Goal: Answer question/provide support: Share knowledge or assist other users

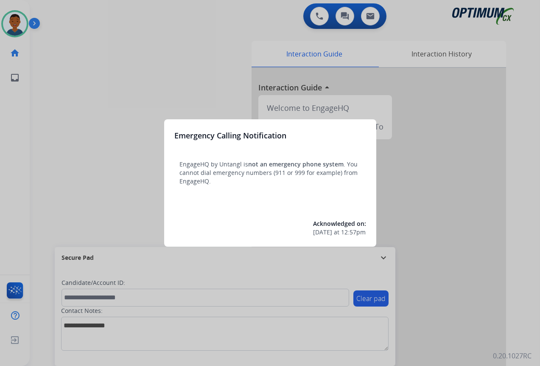
click at [455, 315] on div at bounding box center [270, 183] width 540 height 366
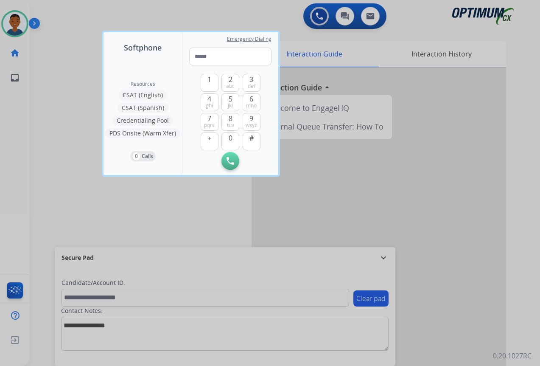
click at [453, 315] on div at bounding box center [270, 183] width 540 height 366
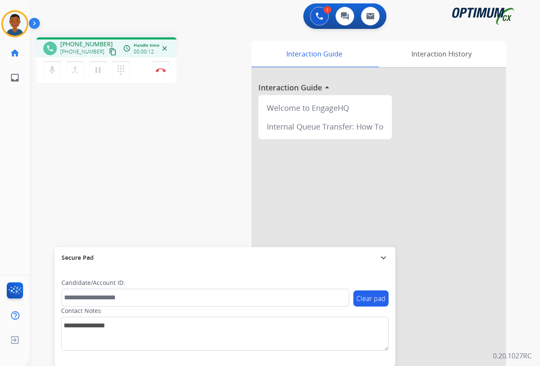
click at [109, 54] on mat-icon "content_copy" at bounding box center [113, 52] width 8 height 8
click at [109, 53] on mat-icon "content_copy" at bounding box center [113, 52] width 8 height 8
click at [162, 68] on img at bounding box center [161, 70] width 10 height 4
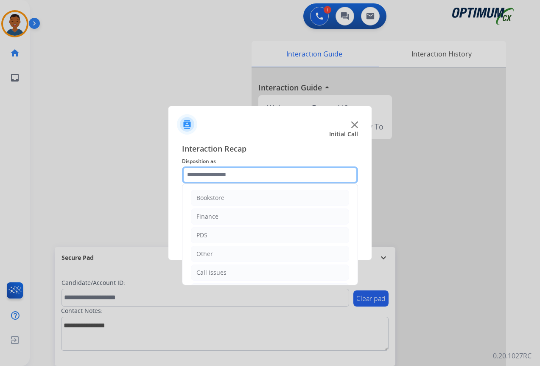
click at [214, 174] on input "text" at bounding box center [270, 174] width 176 height 17
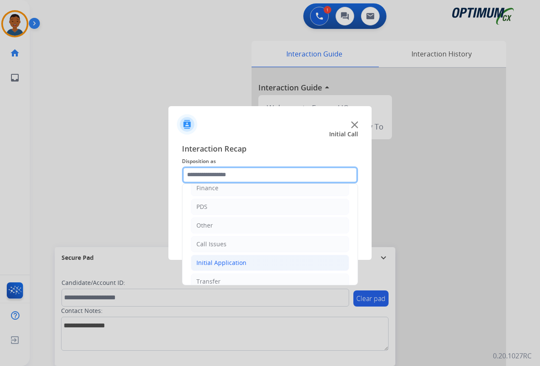
scroll to position [15, 0]
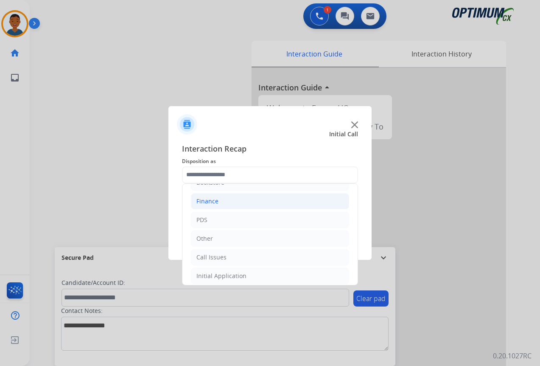
click at [206, 201] on div "Finance" at bounding box center [208, 201] width 22 height 8
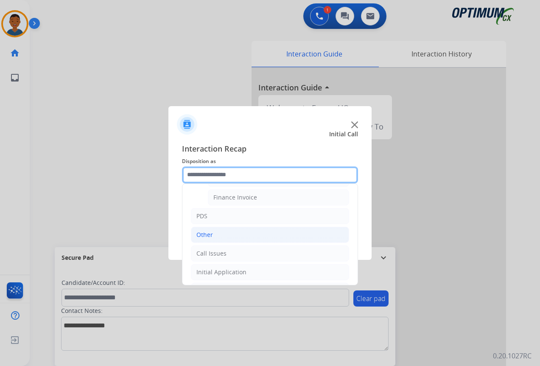
scroll to position [100, 0]
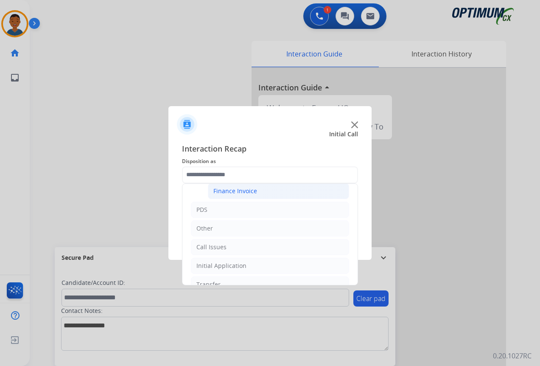
click at [234, 192] on div "Finance Invoice" at bounding box center [236, 191] width 44 height 8
type input "**********"
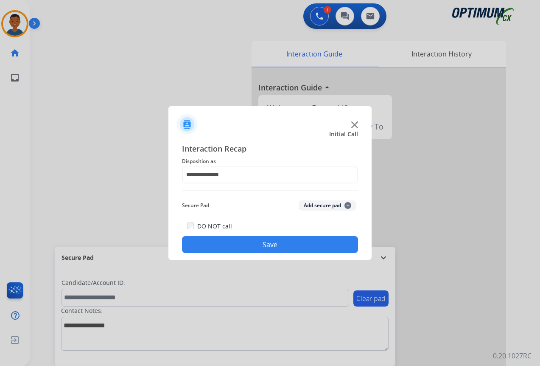
click at [276, 242] on button "Save" at bounding box center [270, 244] width 176 height 17
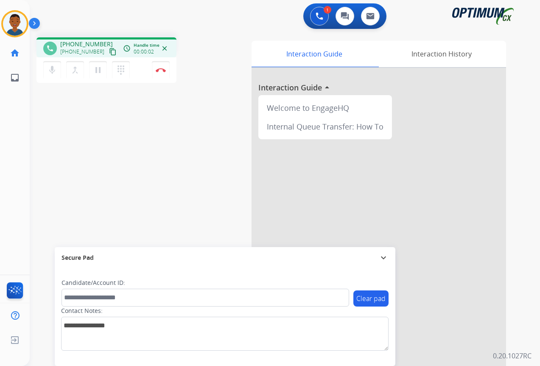
click at [109, 52] on mat-icon "content_copy" at bounding box center [113, 52] width 8 height 8
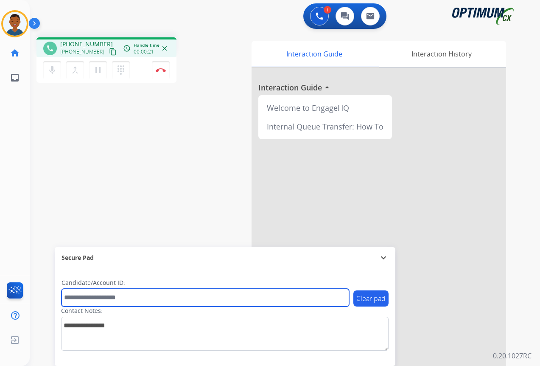
click at [94, 296] on input "text" at bounding box center [206, 298] width 288 height 18
paste input "*******"
type input "*******"
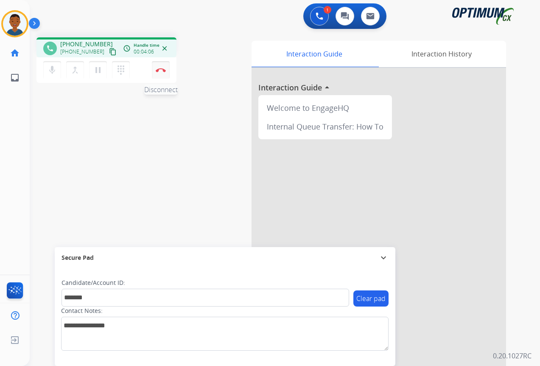
click at [163, 69] on img at bounding box center [161, 70] width 10 height 4
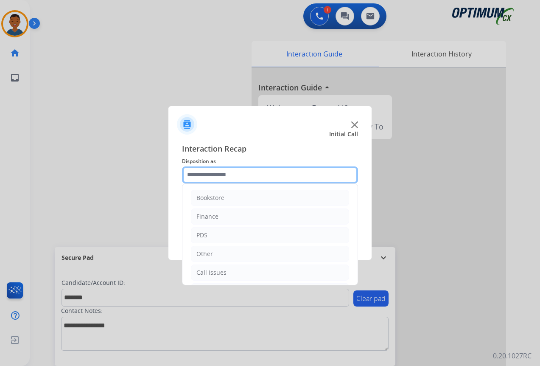
click at [208, 174] on input "text" at bounding box center [270, 174] width 176 height 17
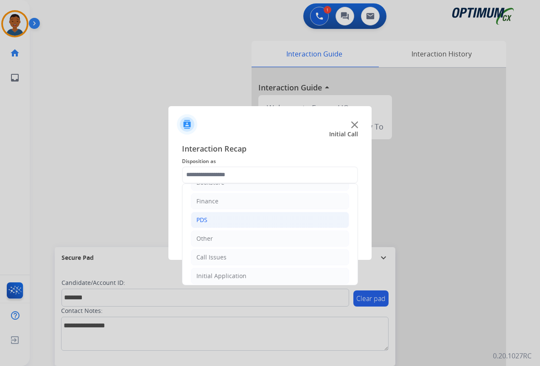
click at [197, 218] on div "PDS" at bounding box center [202, 220] width 11 height 8
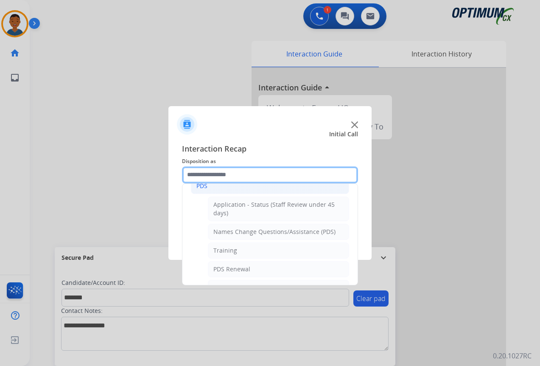
scroll to position [100, 0]
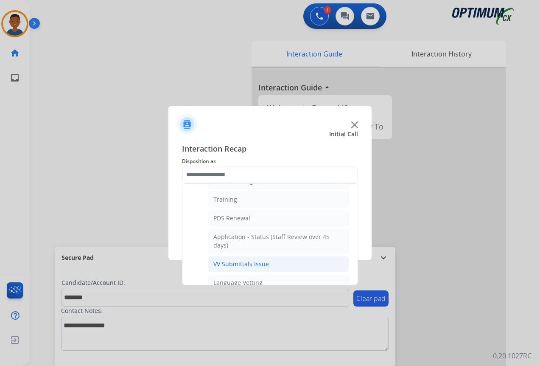
click at [242, 264] on div "VV Submittals Issue" at bounding box center [242, 264] width 56 height 8
type input "**********"
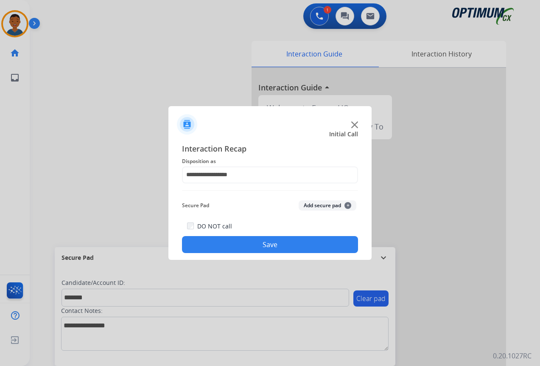
click at [320, 205] on button "Add secure pad +" at bounding box center [328, 205] width 58 height 10
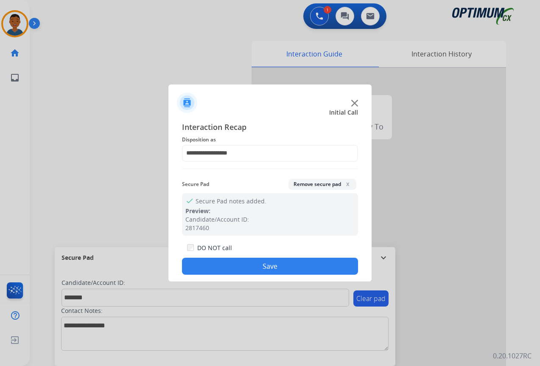
click at [298, 266] on button "Save" at bounding box center [270, 266] width 176 height 17
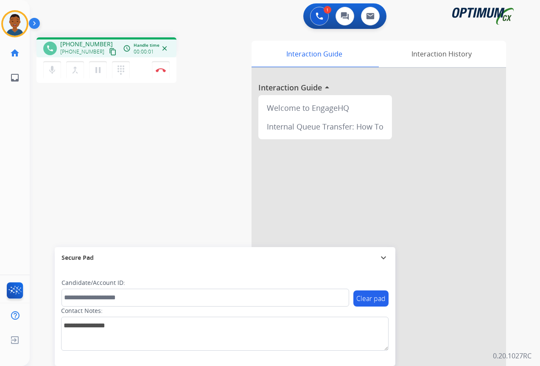
click at [109, 53] on mat-icon "content_copy" at bounding box center [113, 52] width 8 height 8
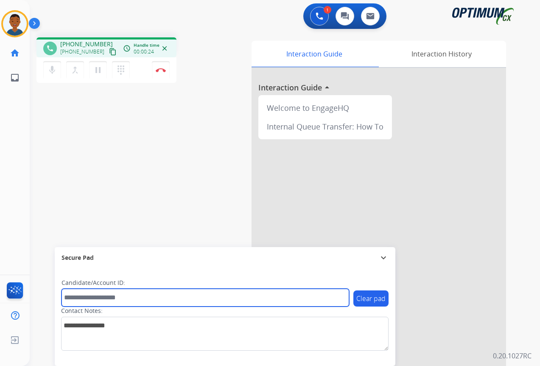
click at [116, 300] on input "text" at bounding box center [206, 298] width 288 height 18
paste input "*******"
type input "*******"
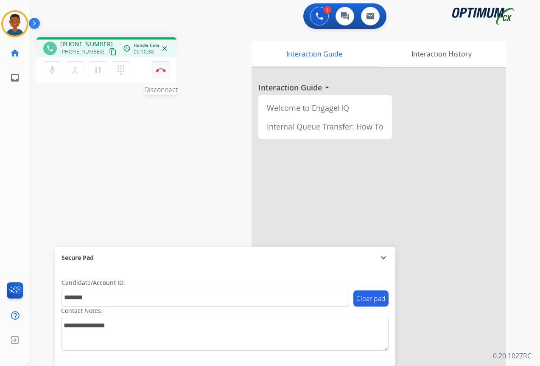
click at [162, 73] on button "Disconnect" at bounding box center [161, 70] width 18 height 18
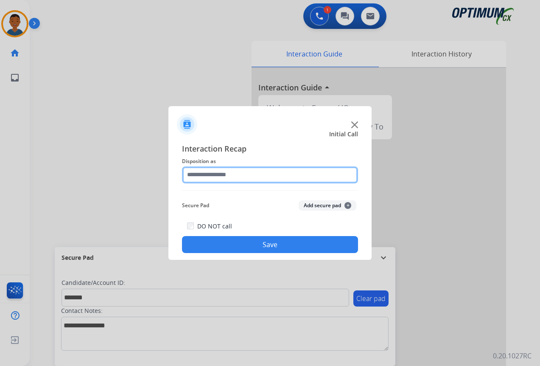
click at [203, 173] on input "text" at bounding box center [270, 174] width 176 height 17
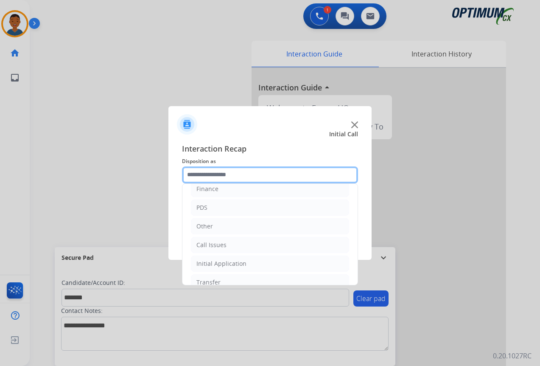
scroll to position [58, 0]
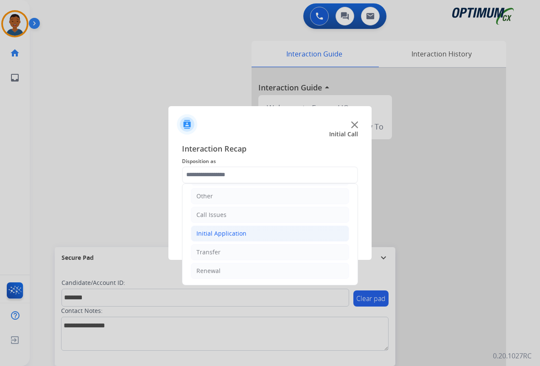
click at [204, 234] on div "Initial Application" at bounding box center [222, 233] width 50 height 8
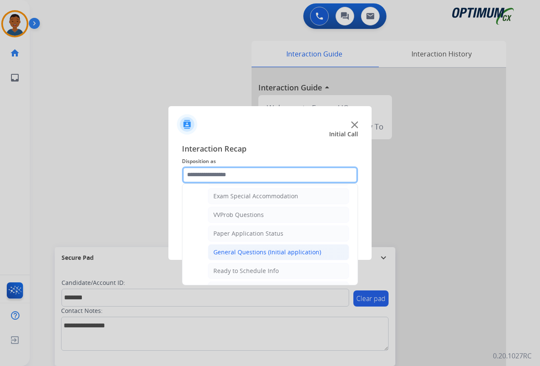
scroll to position [482, 0]
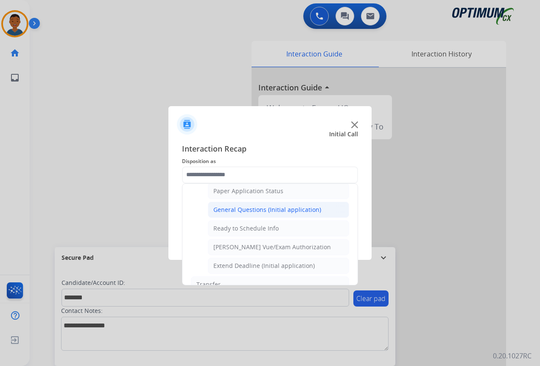
click at [226, 210] on div "General Questions (Initial application)" at bounding box center [268, 209] width 108 height 8
type input "**********"
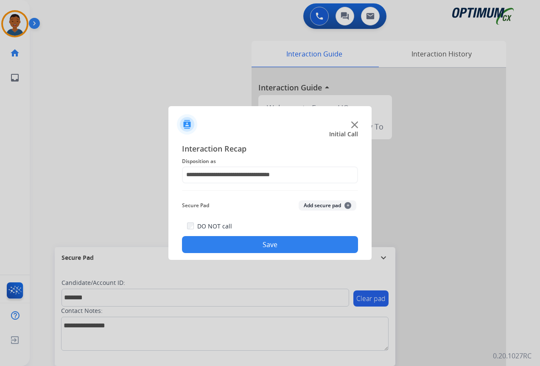
click at [312, 207] on button "Add secure pad +" at bounding box center [328, 205] width 58 height 10
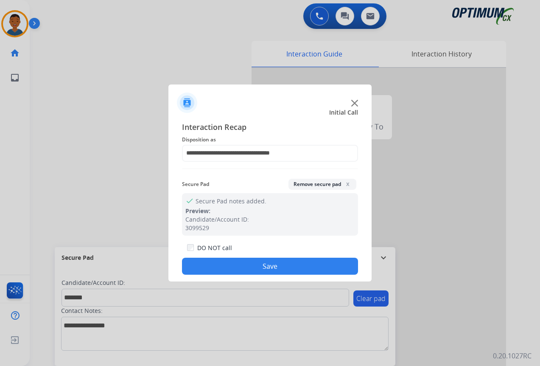
click at [300, 266] on button "Save" at bounding box center [270, 266] width 176 height 17
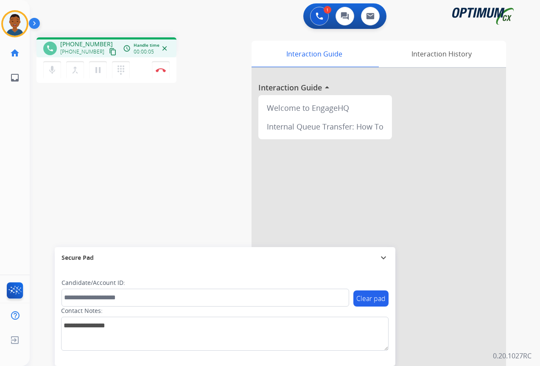
click at [109, 50] on mat-icon "content_copy" at bounding box center [113, 52] width 8 height 8
click at [161, 72] on img at bounding box center [161, 70] width 10 height 4
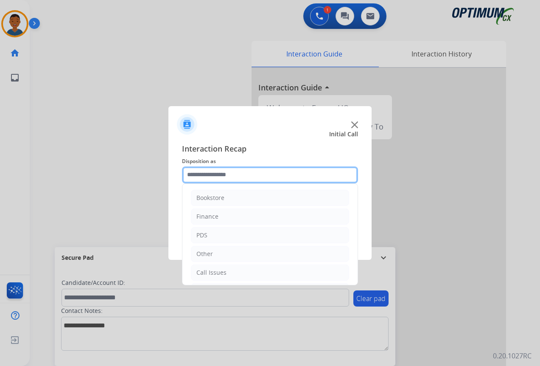
click at [200, 174] on input "text" at bounding box center [270, 174] width 176 height 17
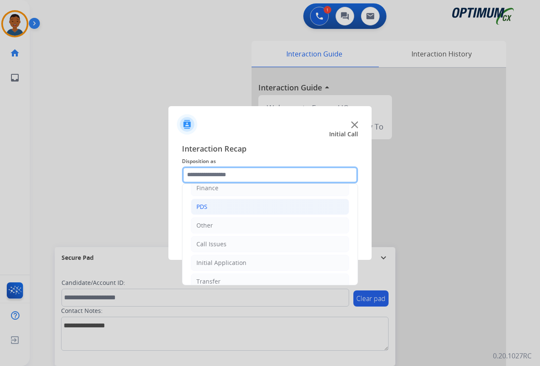
scroll to position [58, 0]
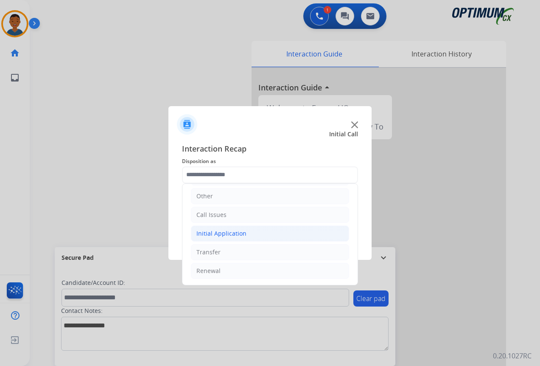
click at [209, 235] on div "Initial Application" at bounding box center [222, 233] width 50 height 8
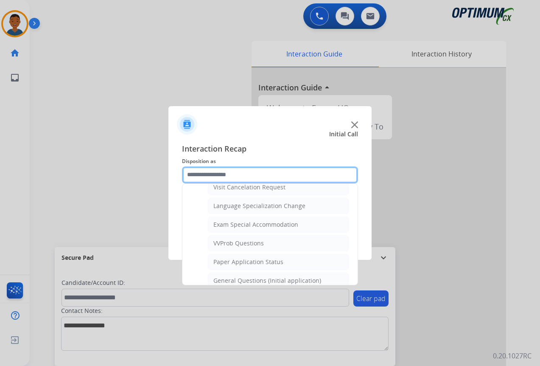
scroll to position [397, 0]
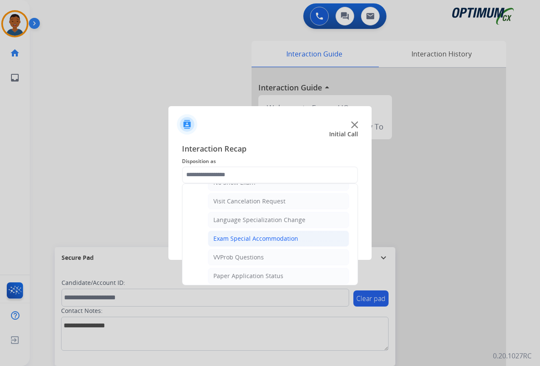
click at [225, 239] on div "Exam Special Accommodation" at bounding box center [256, 238] width 85 height 8
type input "**********"
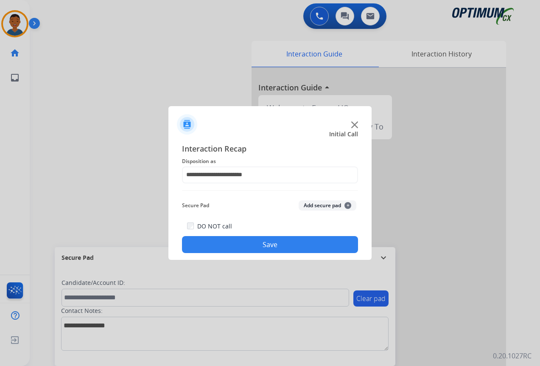
click at [266, 240] on button "Save" at bounding box center [270, 244] width 176 height 17
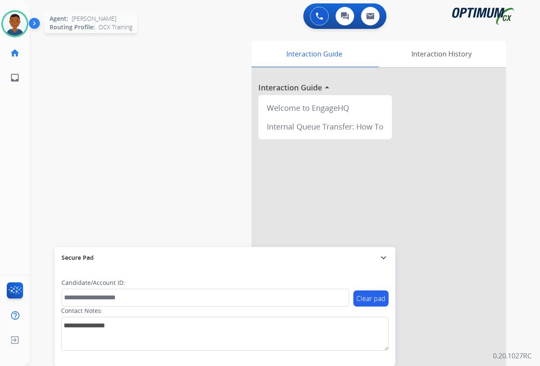
click at [15, 24] on img at bounding box center [15, 24] width 24 height 24
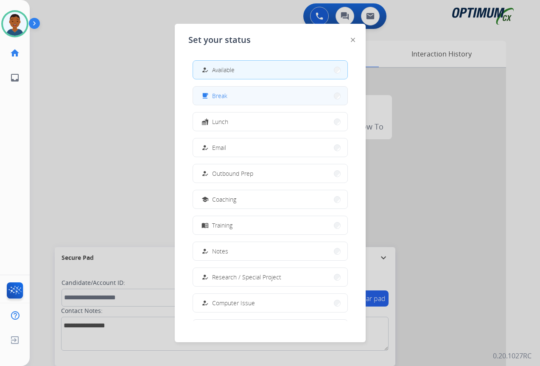
click at [237, 100] on button "free_breakfast Break" at bounding box center [270, 96] width 155 height 18
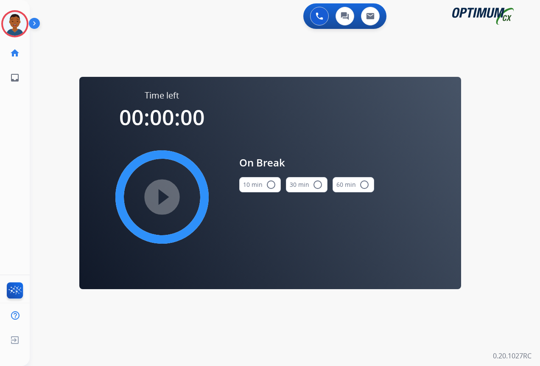
click at [260, 186] on button "10 min radio_button_unchecked" at bounding box center [260, 184] width 42 height 15
drag, startPoint x: 160, startPoint y: 191, endPoint x: 186, endPoint y: 198, distance: 27.3
click at [160, 192] on mat-icon "play_circle_filled" at bounding box center [162, 197] width 10 height 10
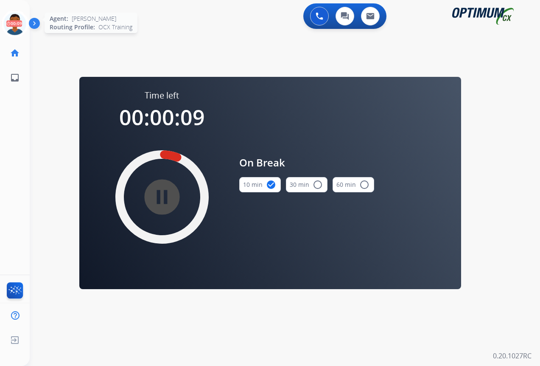
click at [15, 28] on icon at bounding box center [15, 24] width 28 height 28
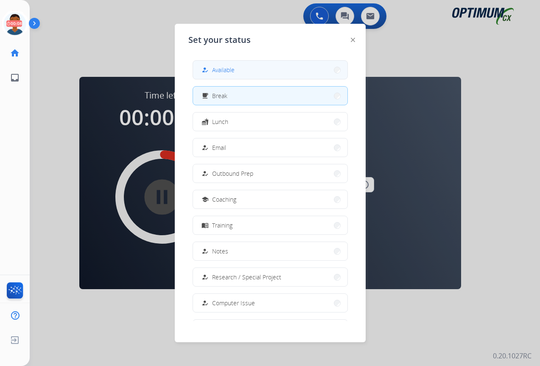
click at [226, 68] on span "Available" at bounding box center [223, 69] width 23 height 9
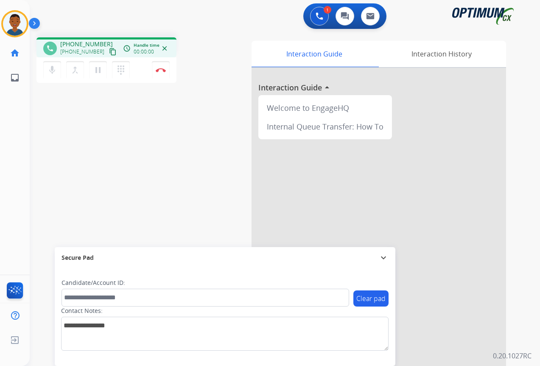
click at [109, 53] on mat-icon "content_copy" at bounding box center [113, 52] width 8 height 8
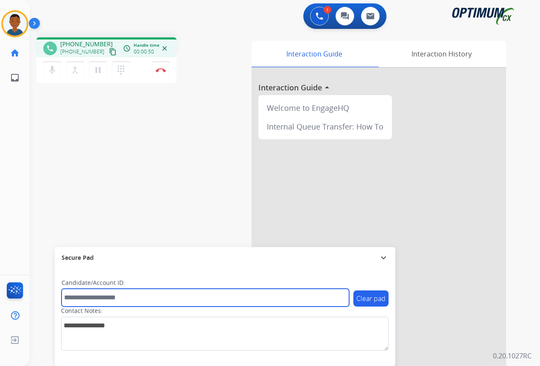
click at [84, 298] on input "text" at bounding box center [206, 298] width 288 height 18
paste input "*******"
type input "*******"
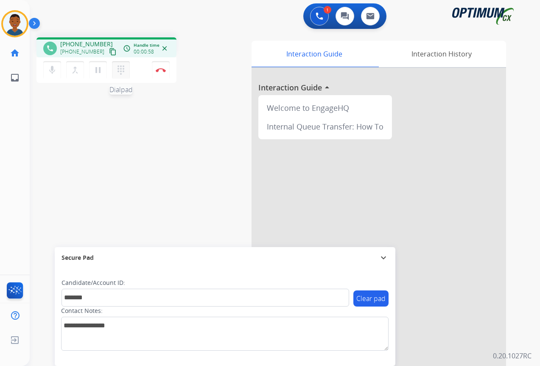
click at [120, 70] on mat-icon "dialpad" at bounding box center [121, 70] width 10 height 10
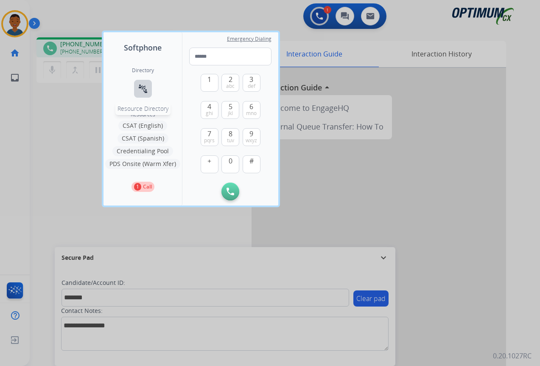
click at [145, 89] on mat-icon "connect_without_contact" at bounding box center [143, 89] width 10 height 10
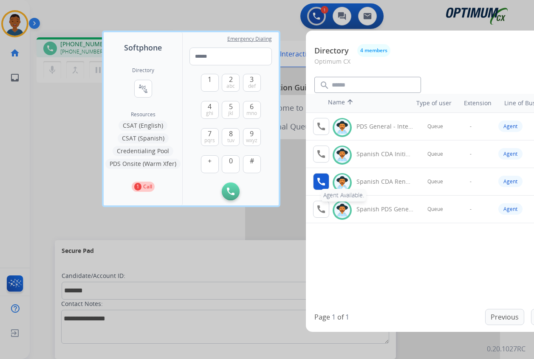
click at [319, 180] on mat-icon "call" at bounding box center [321, 182] width 10 height 10
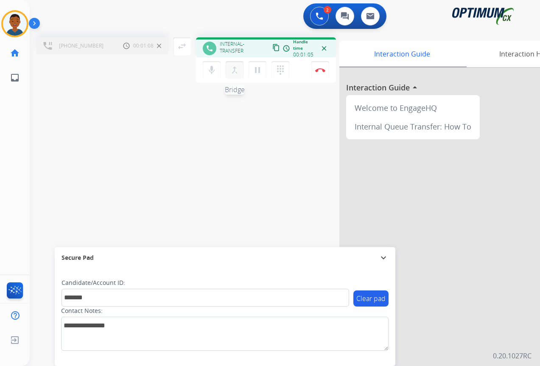
click at [234, 69] on mat-icon "merge_type" at bounding box center [235, 70] width 10 height 10
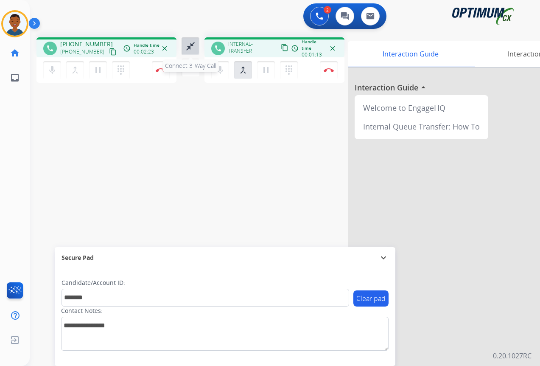
click at [190, 47] on mat-icon "close_fullscreen" at bounding box center [191, 46] width 10 height 10
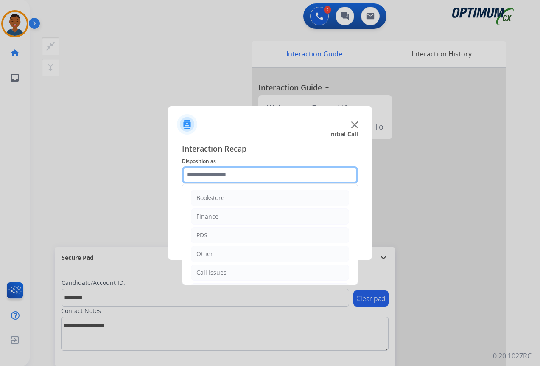
click at [207, 174] on input "text" at bounding box center [270, 174] width 176 height 17
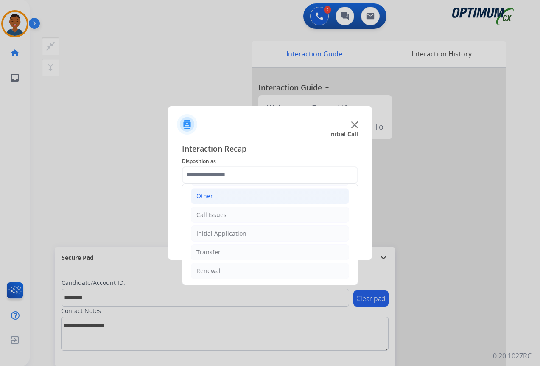
click at [201, 196] on div "Other" at bounding box center [205, 196] width 17 height 8
click at [201, 193] on div "Other" at bounding box center [205, 196] width 17 height 8
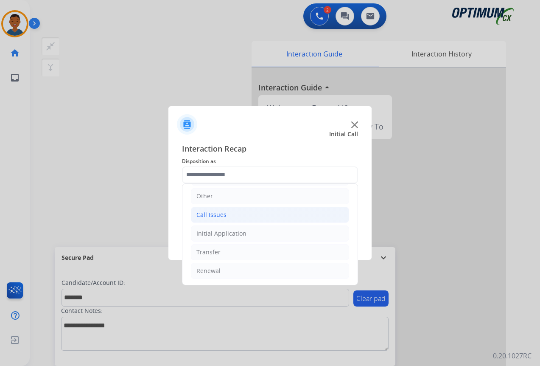
click at [212, 215] on div "Call Issues" at bounding box center [212, 215] width 30 height 8
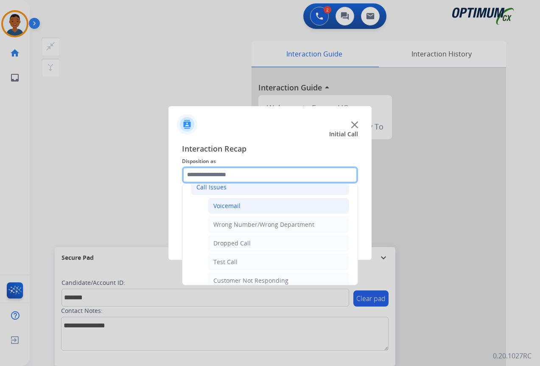
scroll to position [100, 0]
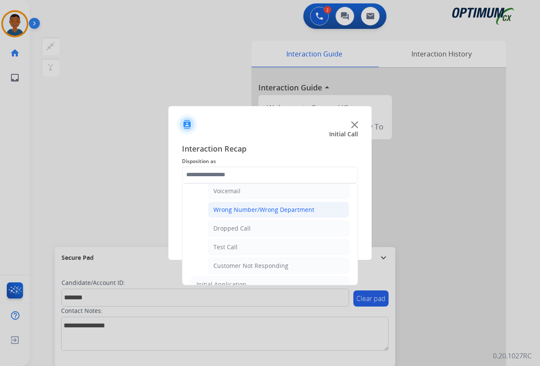
click at [245, 211] on div "Wrong Number/Wrong Department" at bounding box center [264, 209] width 101 height 8
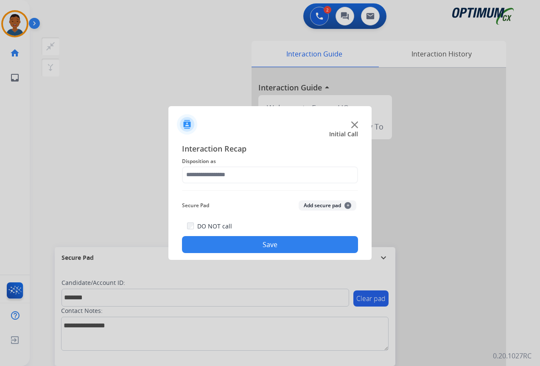
type input "**********"
click at [314, 207] on button "Add secure pad +" at bounding box center [328, 205] width 58 height 10
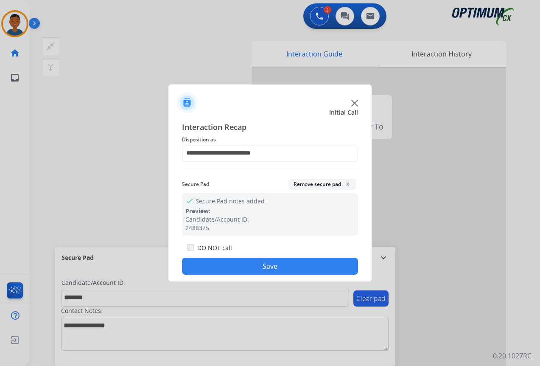
click at [280, 262] on button "Save" at bounding box center [270, 266] width 176 height 17
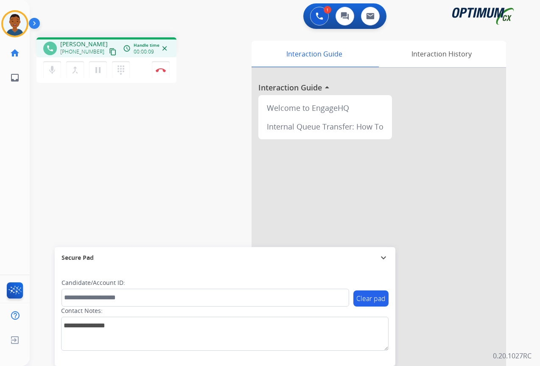
click at [109, 53] on mat-icon "content_copy" at bounding box center [113, 52] width 8 height 8
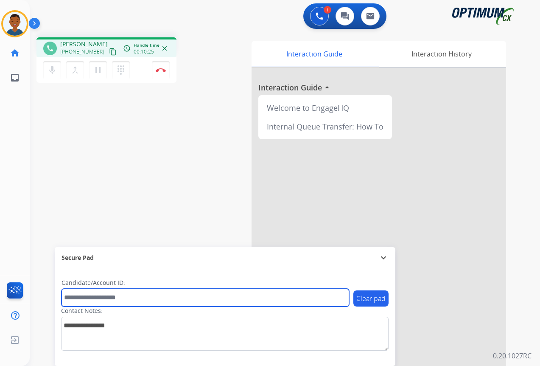
click at [79, 298] on input "text" at bounding box center [206, 298] width 288 height 18
paste input "*******"
type input "*******"
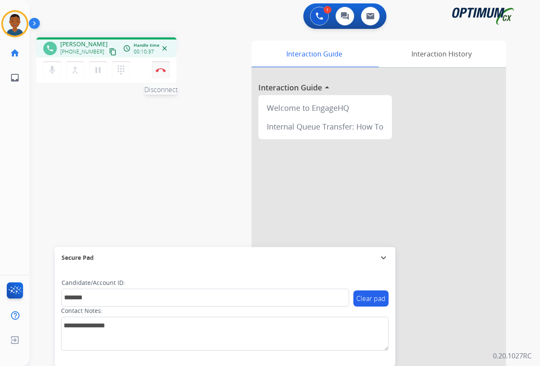
click at [162, 74] on button "Disconnect" at bounding box center [161, 70] width 18 height 18
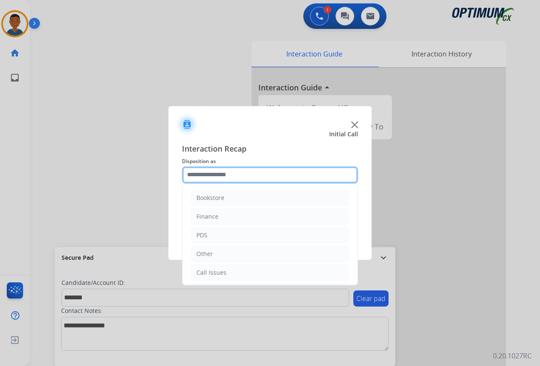
click at [199, 173] on input "text" at bounding box center [270, 174] width 176 height 17
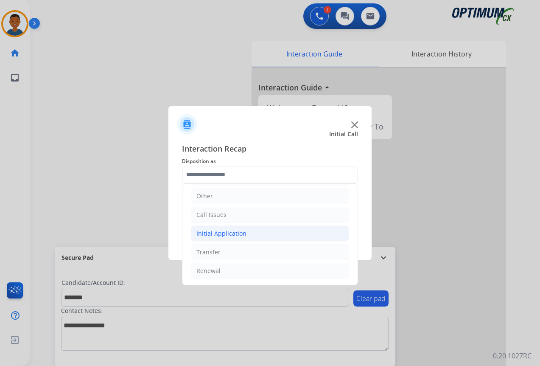
click at [215, 233] on div "Initial Application" at bounding box center [222, 233] width 50 height 8
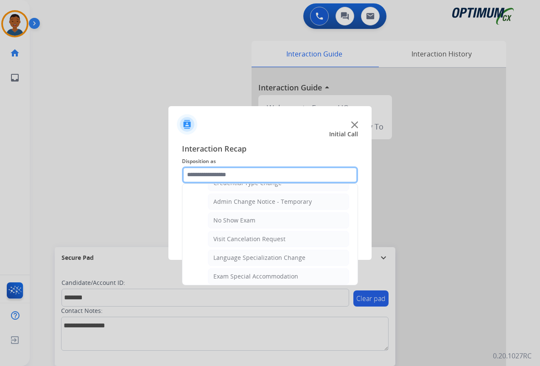
scroll to position [345, 0]
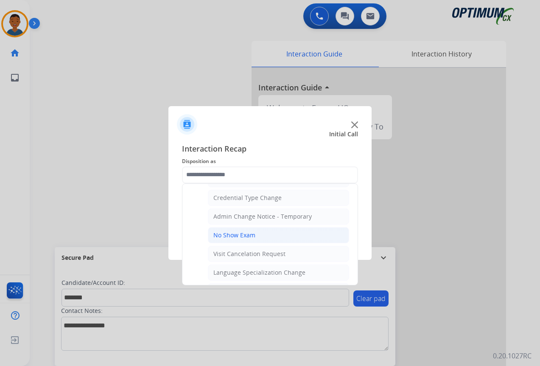
click at [225, 235] on div "No Show Exam" at bounding box center [235, 235] width 42 height 8
type input "**********"
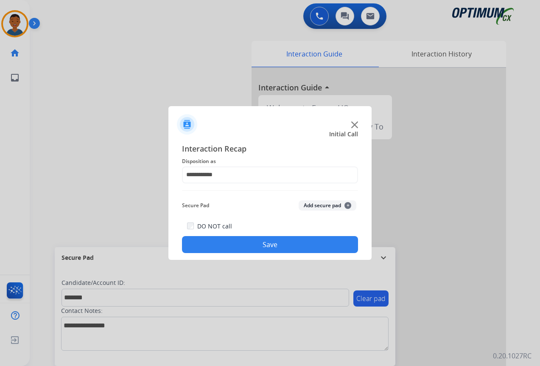
click at [322, 202] on button "Add secure pad +" at bounding box center [328, 205] width 58 height 10
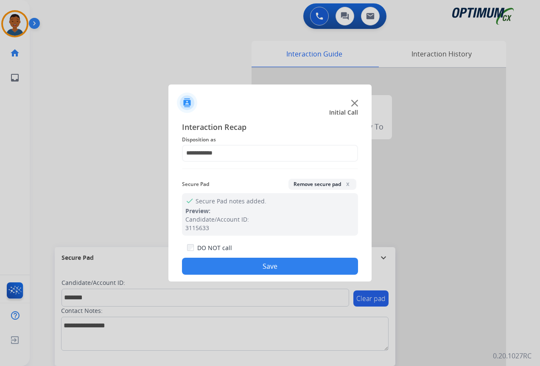
click at [285, 260] on button "Save" at bounding box center [270, 266] width 176 height 17
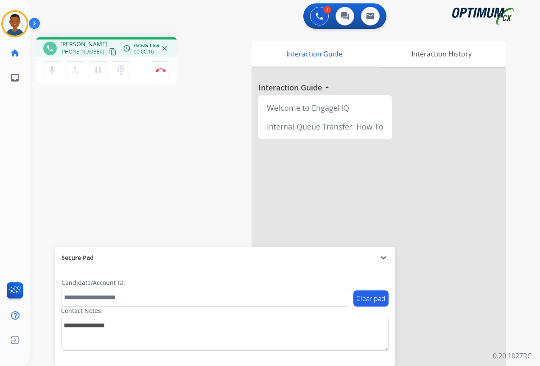
click at [109, 53] on mat-icon "content_copy" at bounding box center [113, 52] width 8 height 8
click at [160, 70] on img at bounding box center [161, 70] width 10 height 4
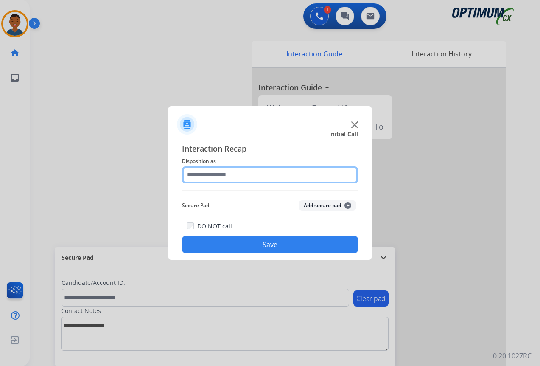
click at [213, 175] on input "text" at bounding box center [270, 174] width 176 height 17
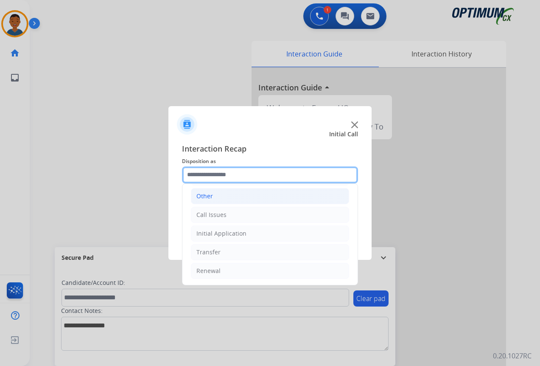
scroll to position [15, 0]
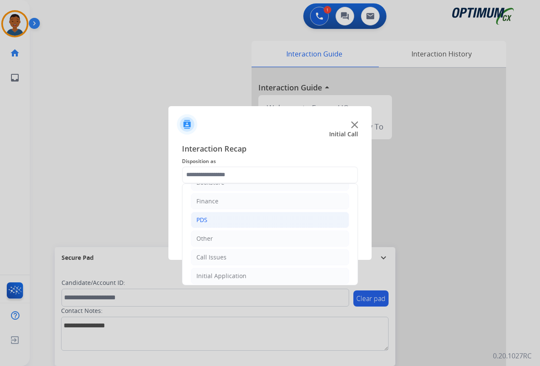
click at [203, 220] on div "PDS" at bounding box center [202, 220] width 11 height 8
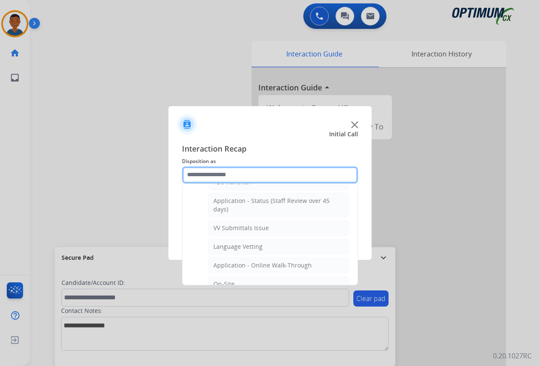
scroll to position [228, 0]
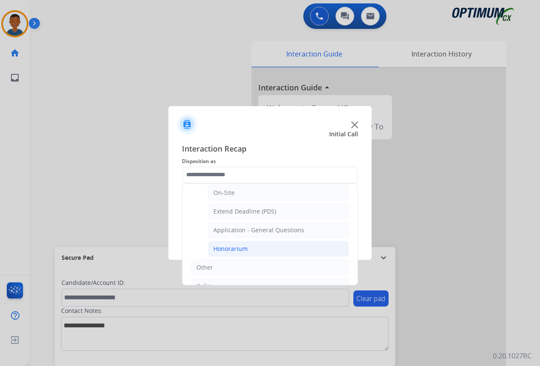
click at [219, 245] on div "Honorarium" at bounding box center [231, 249] width 34 height 8
type input "**********"
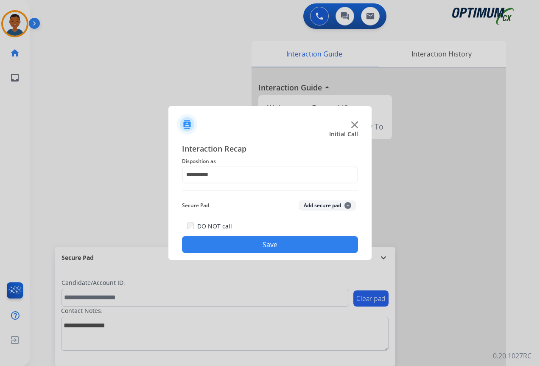
click at [249, 242] on button "Save" at bounding box center [270, 244] width 176 height 17
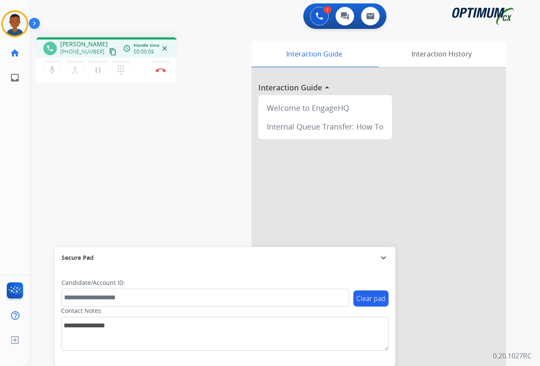
click at [109, 52] on mat-icon "content_copy" at bounding box center [113, 52] width 8 height 8
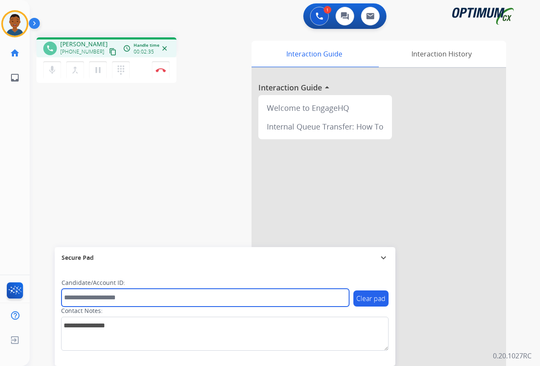
click at [97, 297] on input "text" at bounding box center [206, 298] width 288 height 18
paste input "*******"
type input "*******"
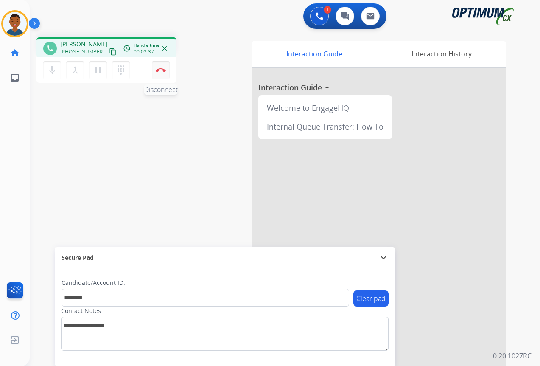
click at [160, 68] on button "Disconnect" at bounding box center [161, 70] width 18 height 18
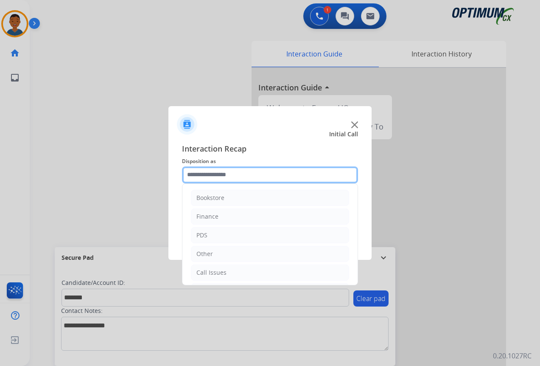
click at [201, 172] on input "text" at bounding box center [270, 174] width 176 height 17
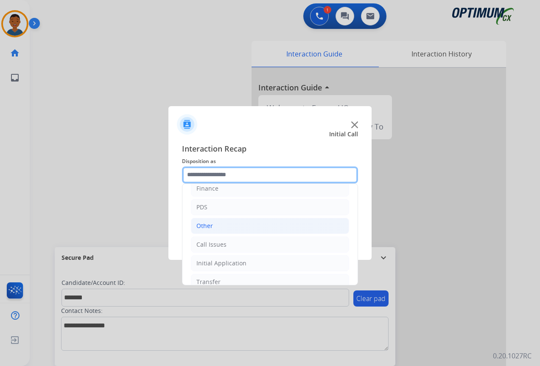
scroll to position [58, 0]
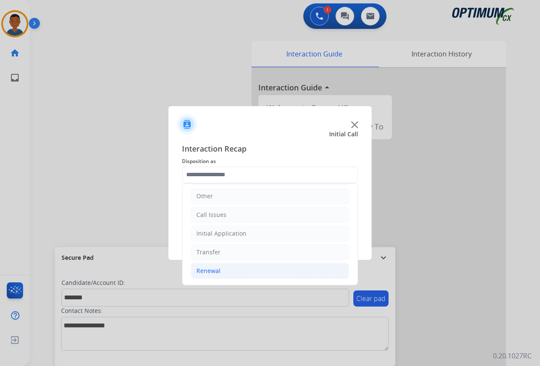
click at [206, 270] on div "Renewal" at bounding box center [209, 271] width 24 height 8
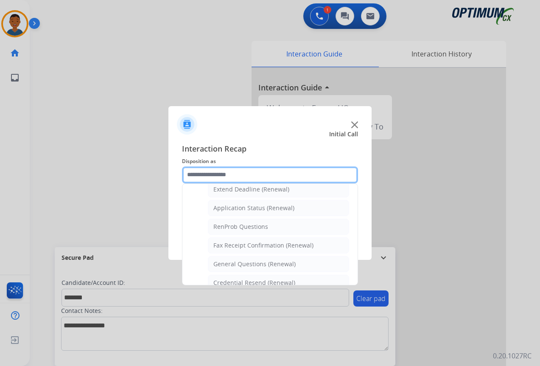
scroll to position [228, 0]
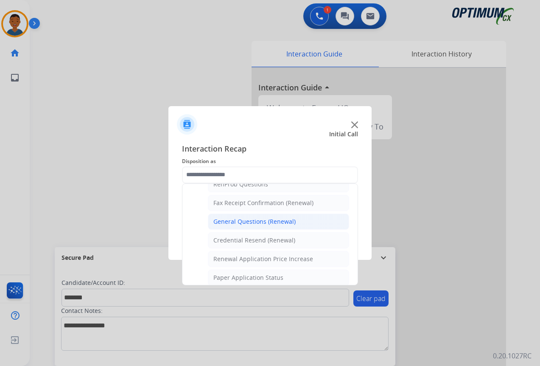
click at [233, 224] on div "General Questions (Renewal)" at bounding box center [255, 221] width 82 height 8
type input "**********"
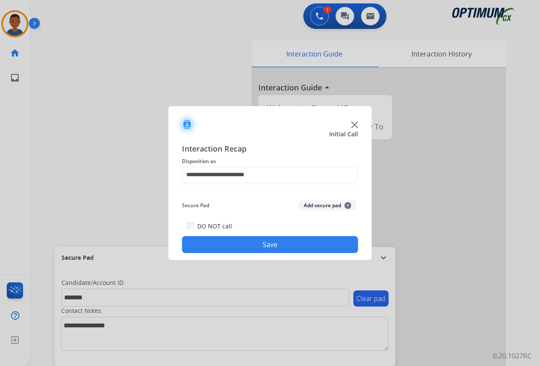
click at [310, 204] on button "Add secure pad +" at bounding box center [328, 205] width 58 height 10
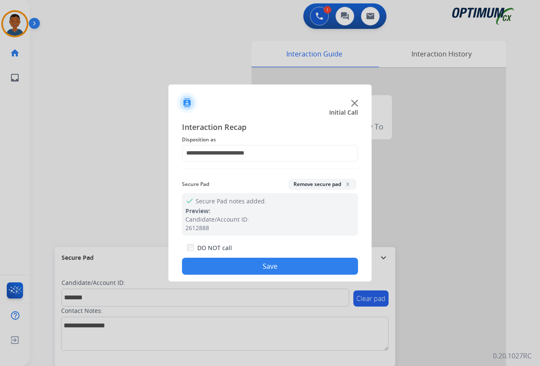
click at [298, 270] on button "Save" at bounding box center [270, 266] width 176 height 17
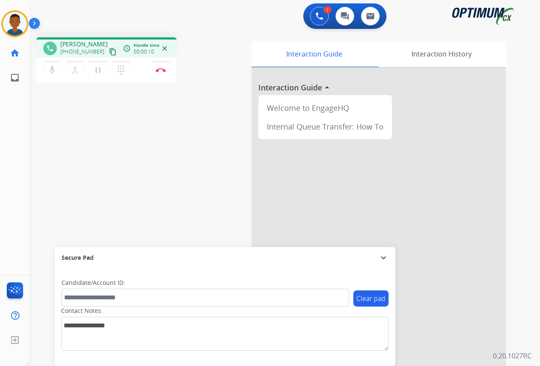
click at [109, 51] on mat-icon "content_copy" at bounding box center [113, 52] width 8 height 8
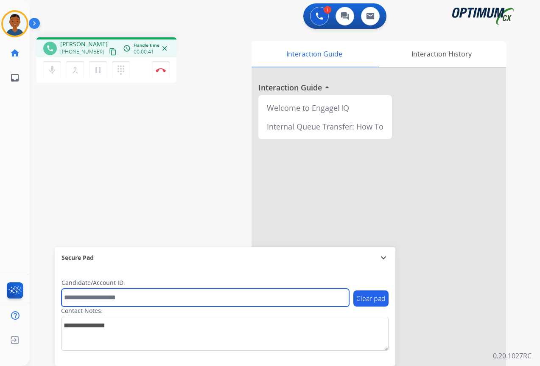
click at [90, 295] on input "text" at bounding box center [206, 298] width 288 height 18
paste input "*******"
type input "*******"
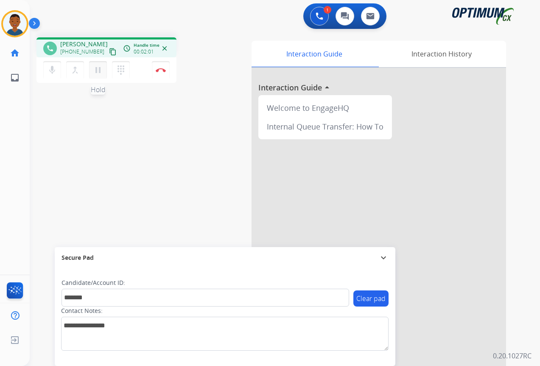
click at [97, 71] on mat-icon "pause" at bounding box center [98, 70] width 10 height 10
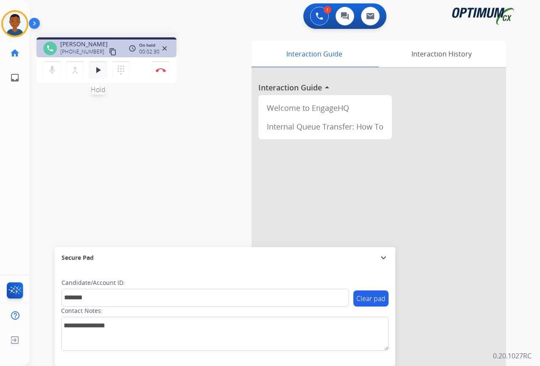
click at [99, 70] on mat-icon "play_arrow" at bounding box center [98, 70] width 10 height 10
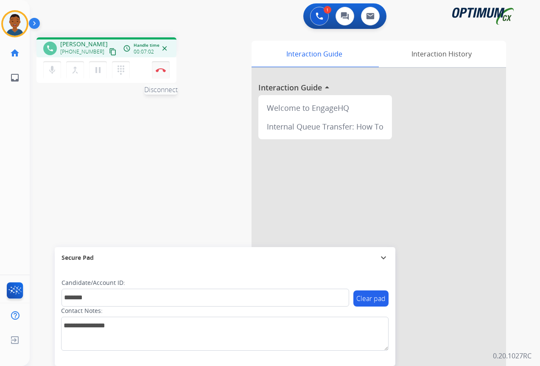
click at [162, 73] on button "Disconnect" at bounding box center [161, 70] width 18 height 18
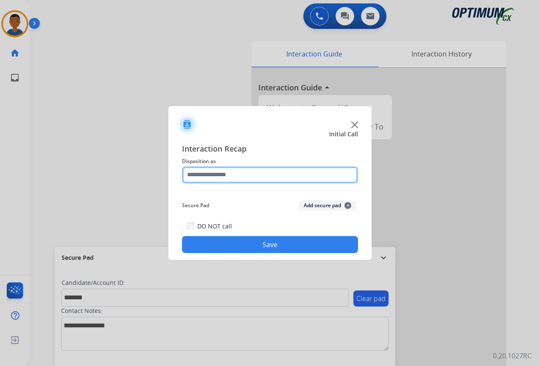
click at [197, 175] on input "text" at bounding box center [270, 174] width 176 height 17
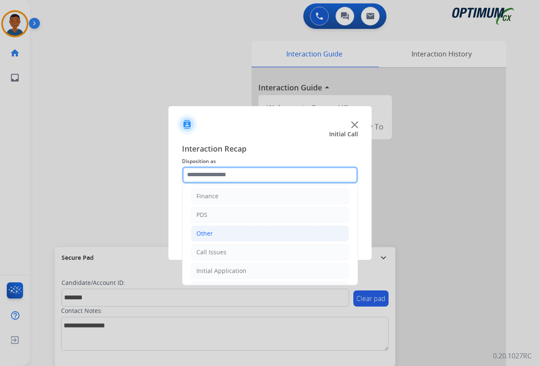
scroll to position [58, 0]
click at [206, 231] on div "Initial Application" at bounding box center [222, 233] width 50 height 8
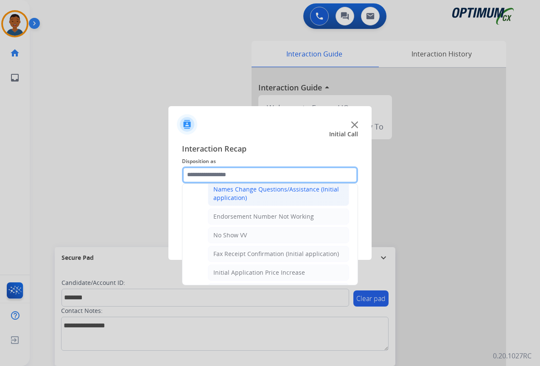
scroll to position [228, 0]
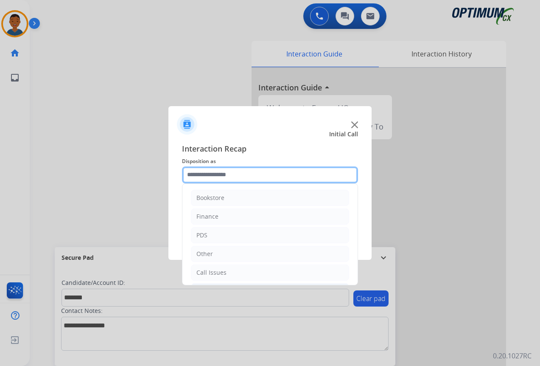
click at [199, 174] on input "text" at bounding box center [270, 174] width 176 height 17
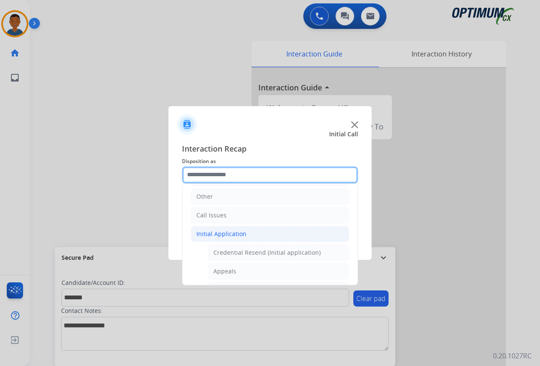
scroll to position [42, 0]
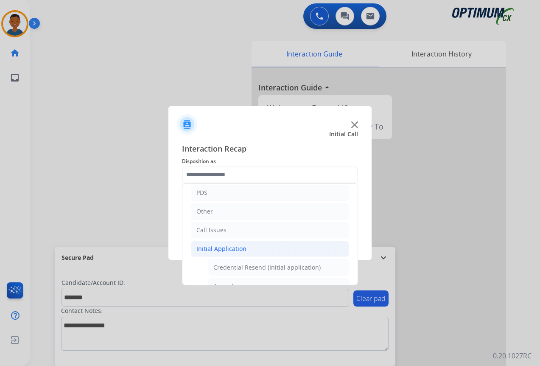
click at [213, 248] on div "Initial Application" at bounding box center [222, 249] width 50 height 8
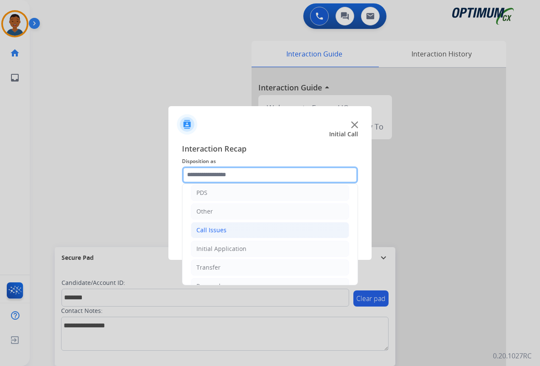
scroll to position [58, 0]
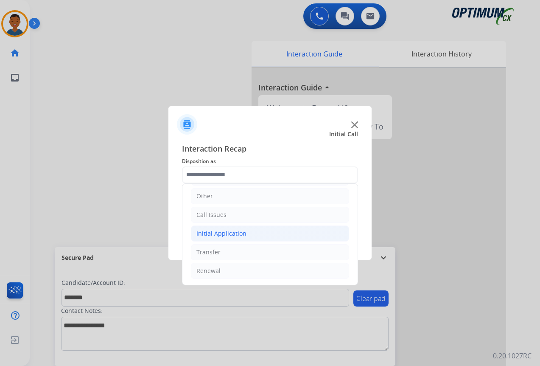
click at [233, 231] on div "Initial Application" at bounding box center [222, 233] width 50 height 8
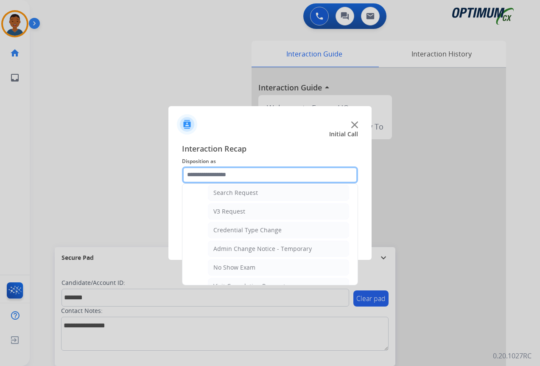
scroll to position [355, 0]
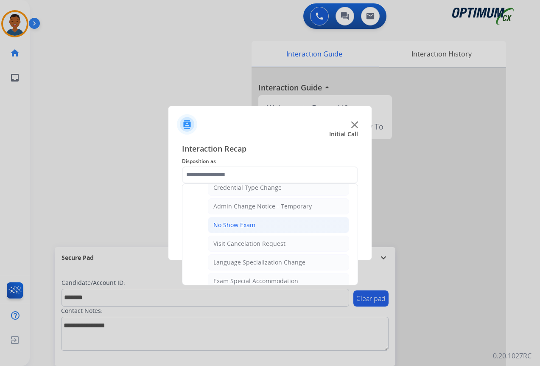
click at [230, 226] on div "No Show Exam" at bounding box center [235, 225] width 42 height 8
type input "**********"
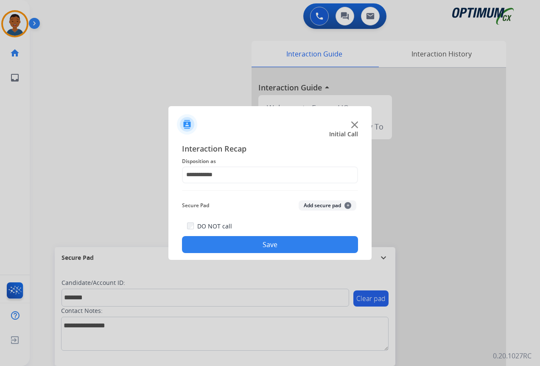
click at [310, 205] on button "Add secure pad +" at bounding box center [328, 205] width 58 height 10
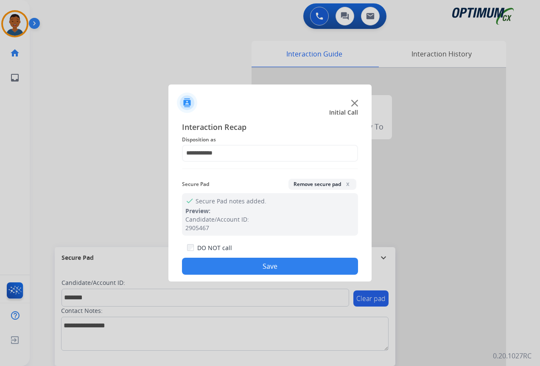
click at [290, 264] on button "Save" at bounding box center [270, 266] width 176 height 17
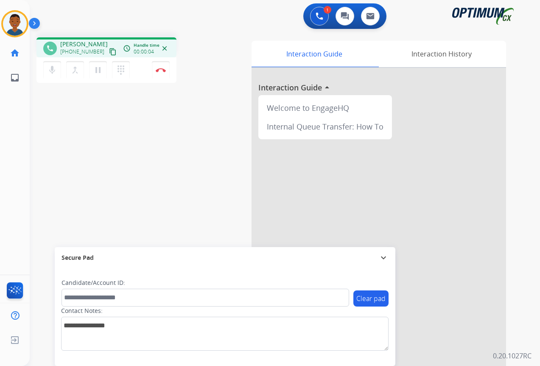
click at [109, 52] on mat-icon "content_copy" at bounding box center [113, 52] width 8 height 8
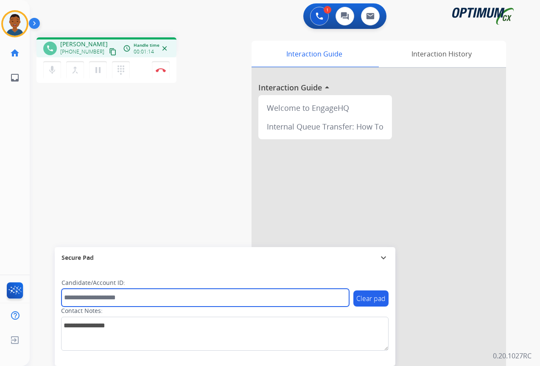
click at [101, 297] on input "text" at bounding box center [206, 298] width 288 height 18
paste input "*******"
type input "*******"
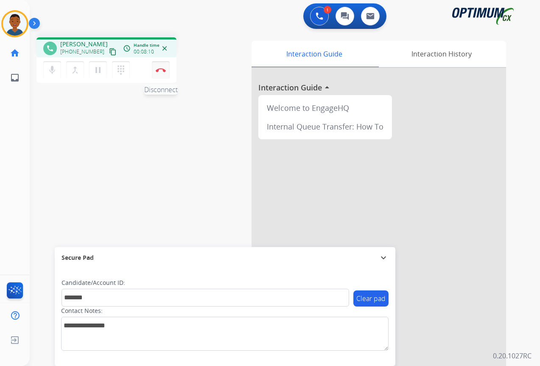
click at [165, 71] on img at bounding box center [161, 70] width 10 height 4
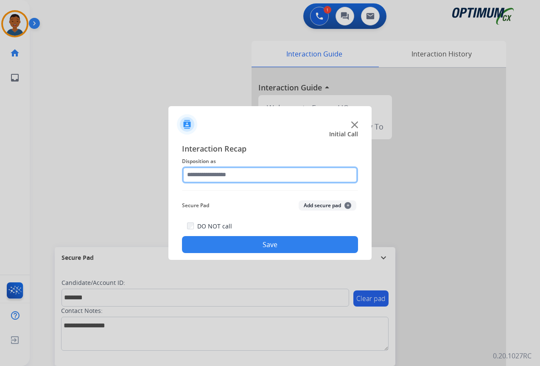
click at [202, 177] on input "text" at bounding box center [270, 174] width 176 height 17
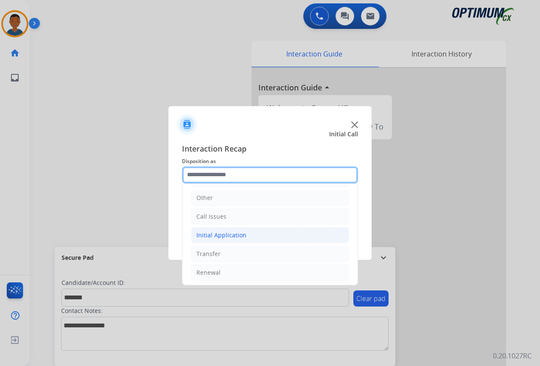
scroll to position [58, 0]
click at [205, 233] on div "Initial Application" at bounding box center [222, 233] width 50 height 8
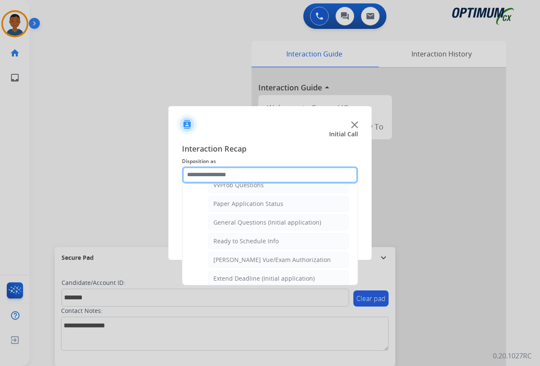
scroll to position [482, 0]
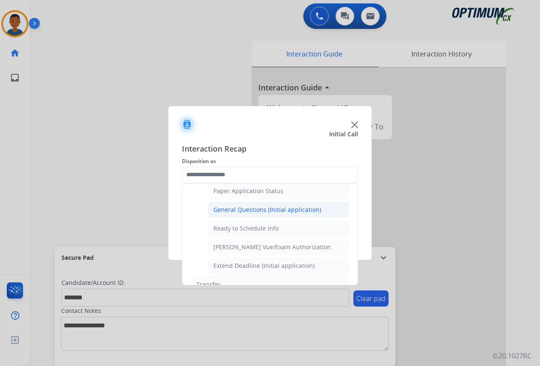
click at [236, 210] on div "General Questions (Initial application)" at bounding box center [268, 209] width 108 height 8
type input "**********"
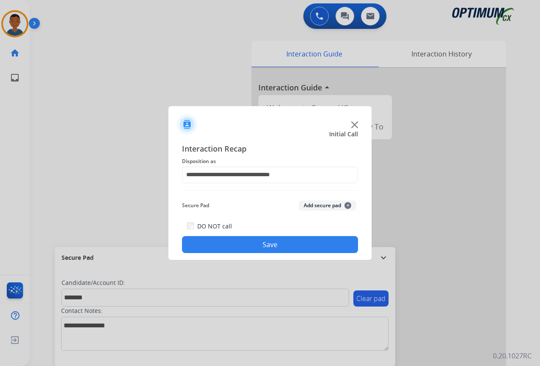
click at [309, 203] on button "Add secure pad +" at bounding box center [328, 205] width 58 height 10
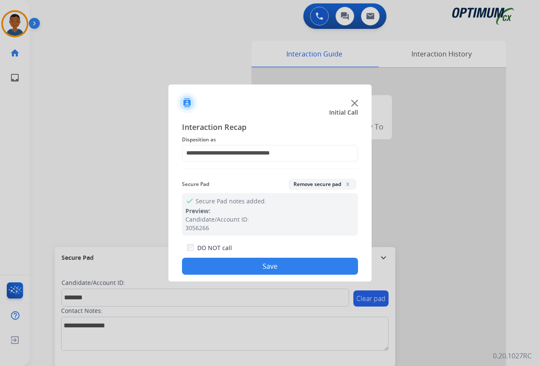
click at [276, 264] on button "Save" at bounding box center [270, 266] width 176 height 17
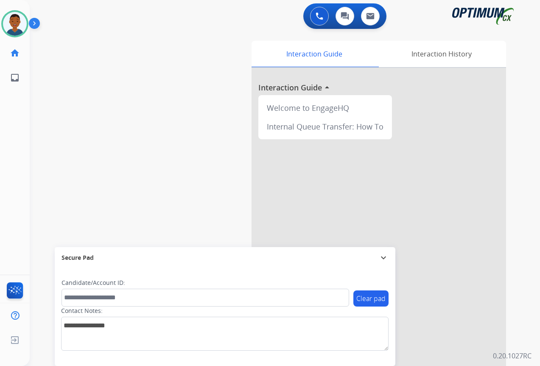
click at [124, 81] on div "swap_horiz Break voice bridge close_fullscreen Connect 3-Way Call merge_type Se…" at bounding box center [275, 208] width 490 height 354
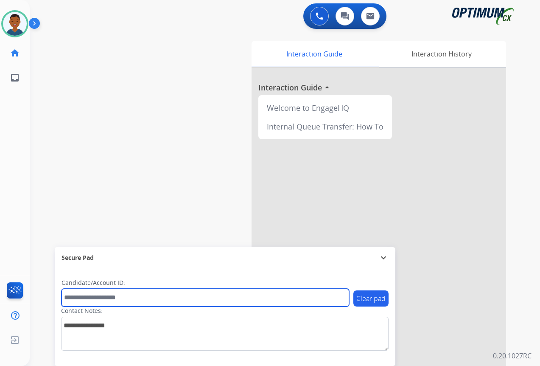
click at [89, 296] on input "text" at bounding box center [206, 298] width 288 height 18
paste input "*********"
type input "*********"
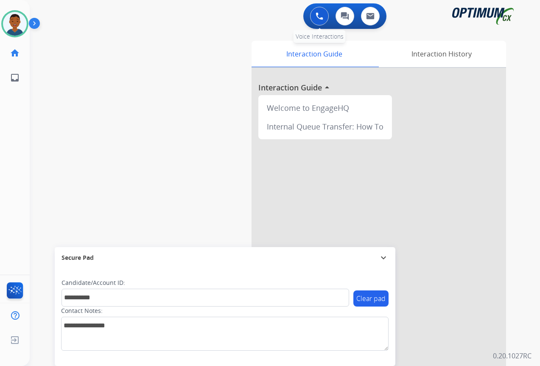
click at [315, 17] on button at bounding box center [319, 16] width 19 height 19
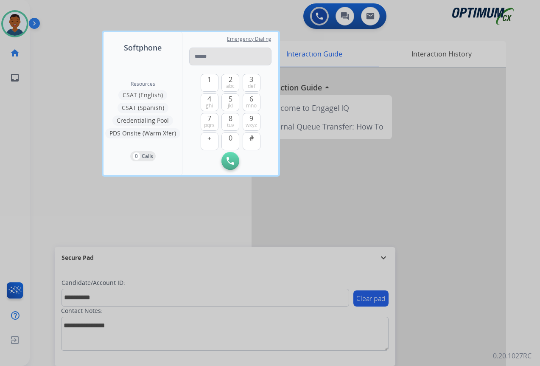
click at [198, 55] on input "tel" at bounding box center [230, 57] width 82 height 18
type input "**********"
click at [228, 159] on img at bounding box center [231, 161] width 8 height 8
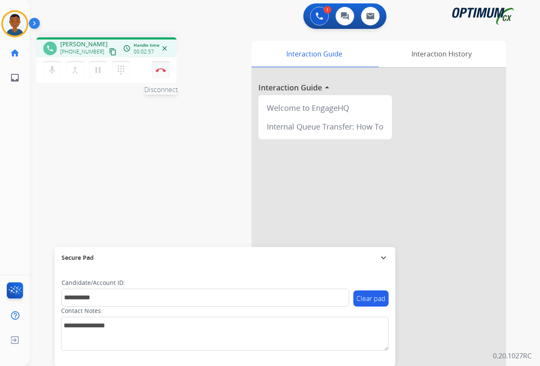
click at [162, 74] on button "Disconnect" at bounding box center [161, 70] width 18 height 18
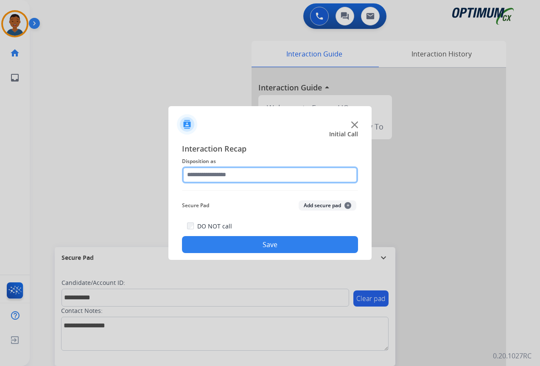
click at [203, 170] on input "text" at bounding box center [270, 174] width 176 height 17
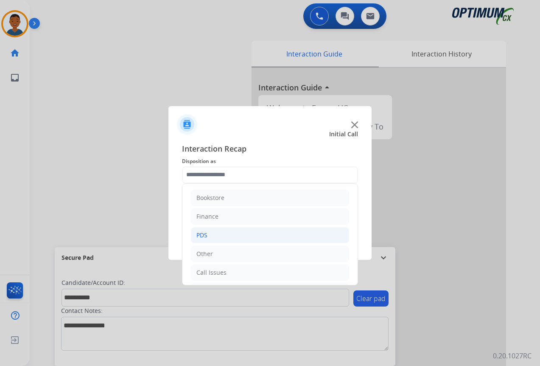
click at [209, 236] on li "PDS" at bounding box center [270, 235] width 158 height 16
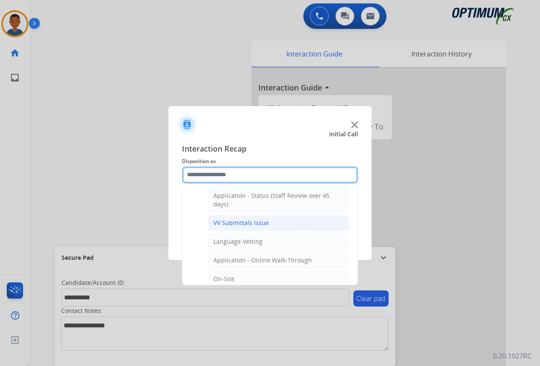
scroll to position [127, 0]
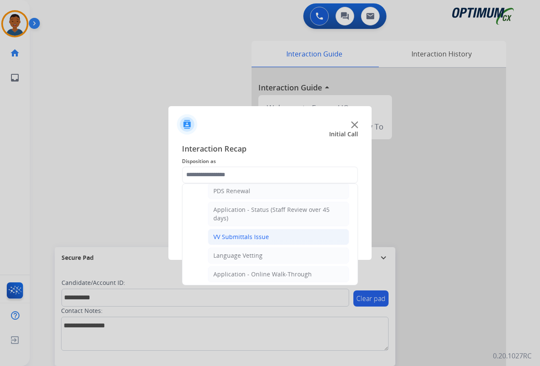
click at [225, 236] on div "VV Submittals Issue" at bounding box center [242, 237] width 56 height 8
type input "**********"
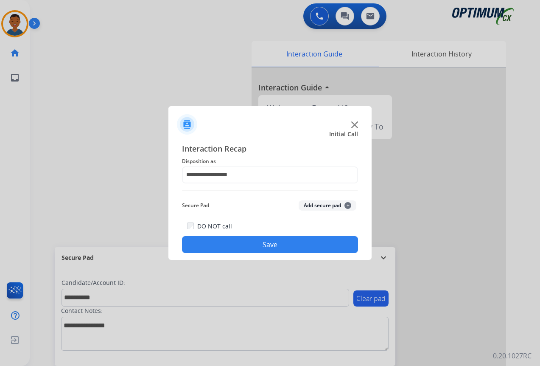
click at [311, 203] on button "Add secure pad +" at bounding box center [328, 205] width 58 height 10
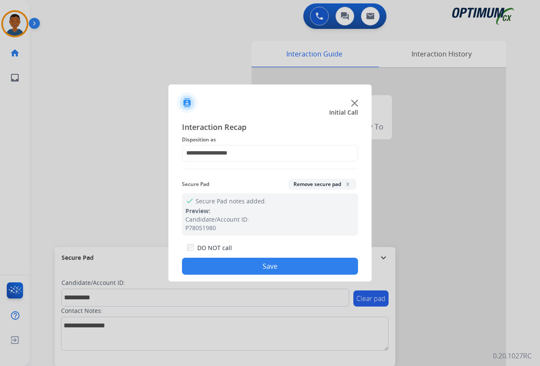
click at [283, 265] on button "Save" at bounding box center [270, 266] width 176 height 17
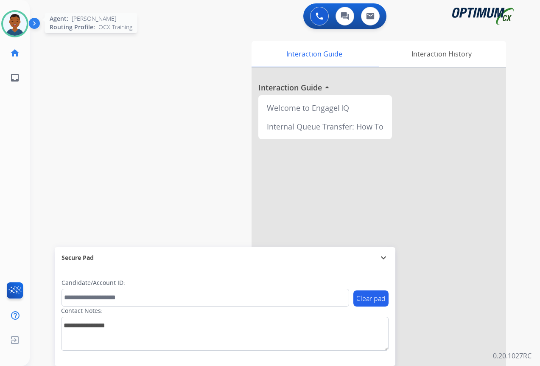
click at [14, 23] on img at bounding box center [15, 24] width 24 height 24
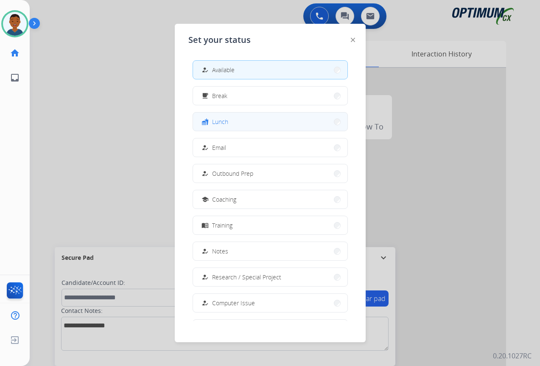
click at [231, 121] on button "fastfood Lunch" at bounding box center [270, 122] width 155 height 18
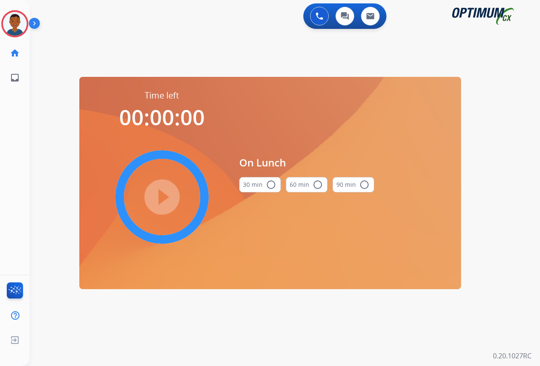
click at [272, 186] on mat-icon "radio_button_unchecked" at bounding box center [271, 185] width 10 height 10
click at [162, 197] on mat-icon "play_circle_filled" at bounding box center [162, 197] width 10 height 10
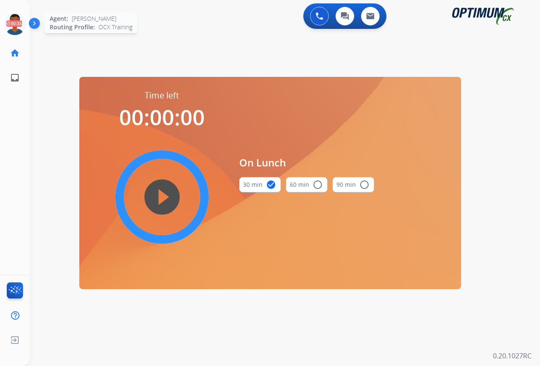
click at [14, 25] on icon at bounding box center [15, 24] width 28 height 28
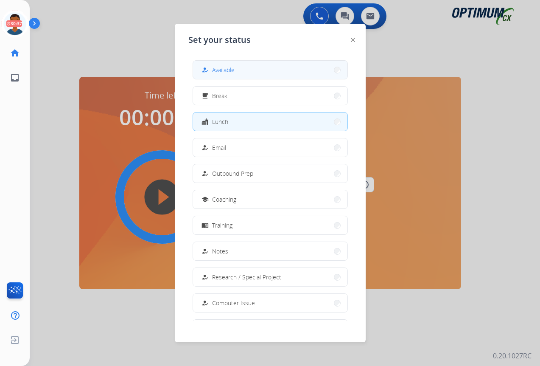
click at [230, 71] on span "Available" at bounding box center [223, 69] width 23 height 9
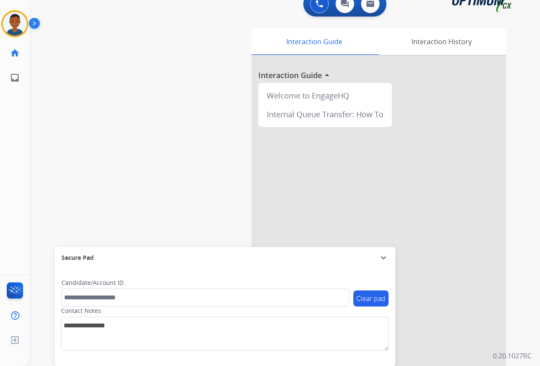
scroll to position [19, 0]
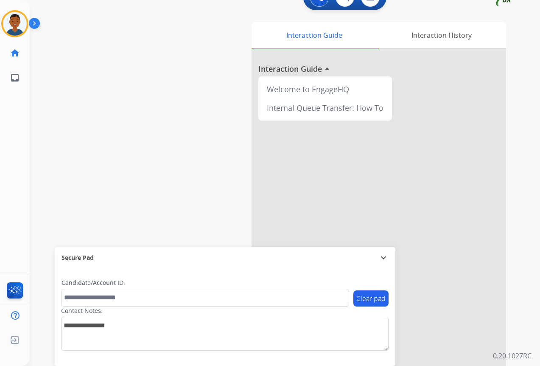
click at [35, 22] on img at bounding box center [36, 25] width 14 height 16
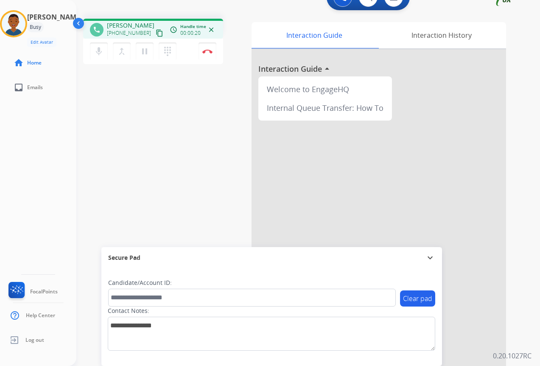
click at [156, 32] on mat-icon "content_copy" at bounding box center [160, 33] width 8 height 8
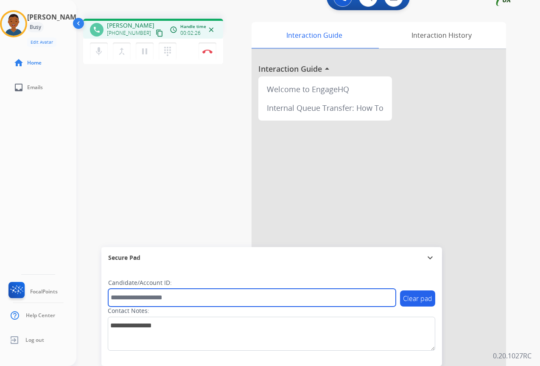
click at [164, 300] on input "text" at bounding box center [252, 298] width 288 height 18
paste input "*******"
type input "*******"
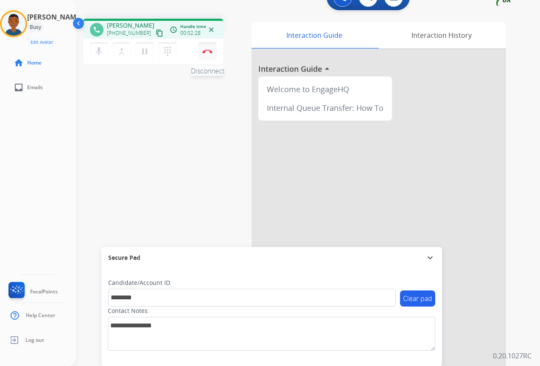
click at [206, 50] on img at bounding box center [208, 51] width 10 height 4
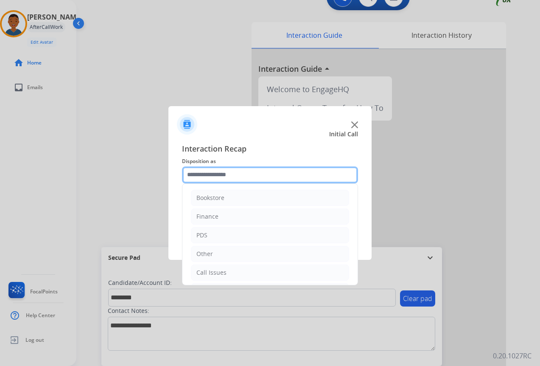
drag, startPoint x: 216, startPoint y: 172, endPoint x: 217, endPoint y: 185, distance: 12.8
click at [216, 172] on input "text" at bounding box center [270, 174] width 176 height 17
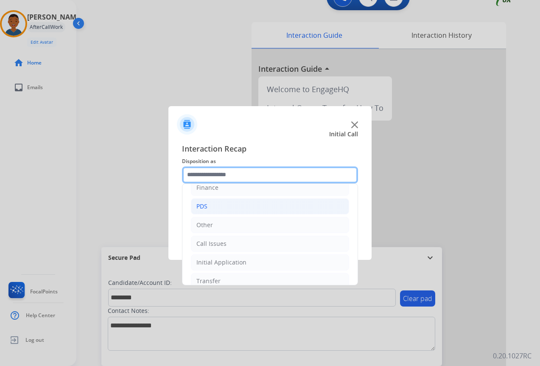
scroll to position [58, 0]
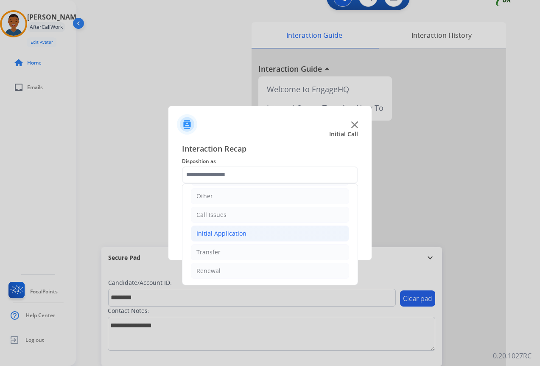
click at [212, 233] on div "Initial Application" at bounding box center [222, 233] width 50 height 8
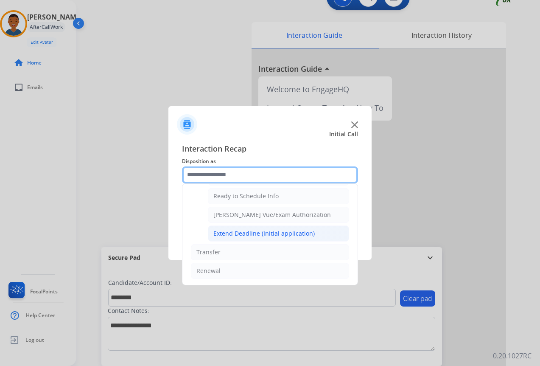
scroll to position [472, 0]
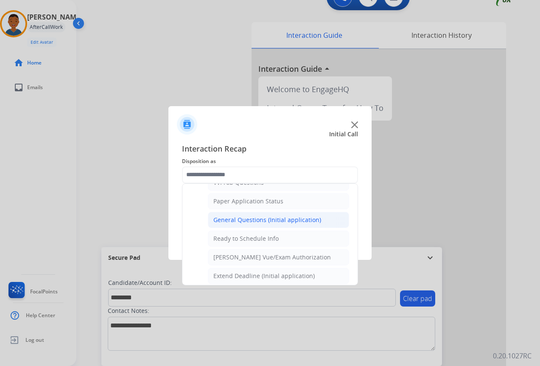
click at [233, 217] on div "General Questions (Initial application)" at bounding box center [268, 220] width 108 height 8
type input "**********"
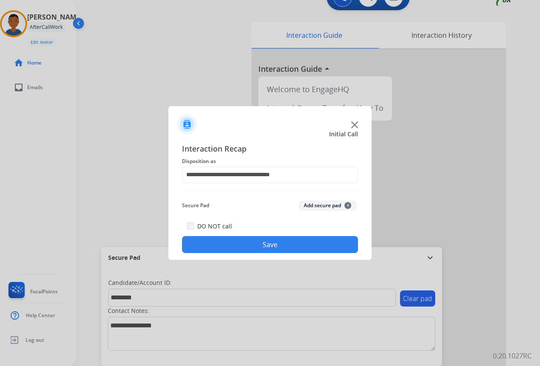
click at [316, 204] on button "Add secure pad +" at bounding box center [328, 205] width 58 height 10
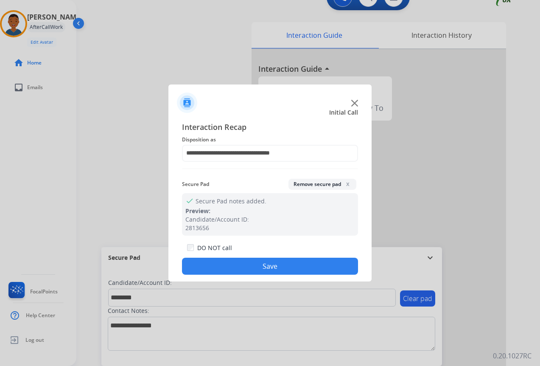
click at [285, 267] on button "Save" at bounding box center [270, 266] width 176 height 17
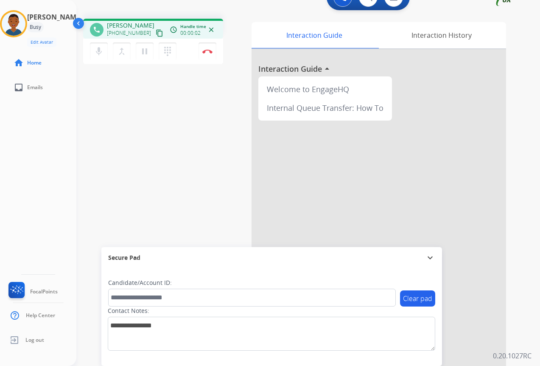
click at [156, 32] on mat-icon "content_copy" at bounding box center [160, 33] width 8 height 8
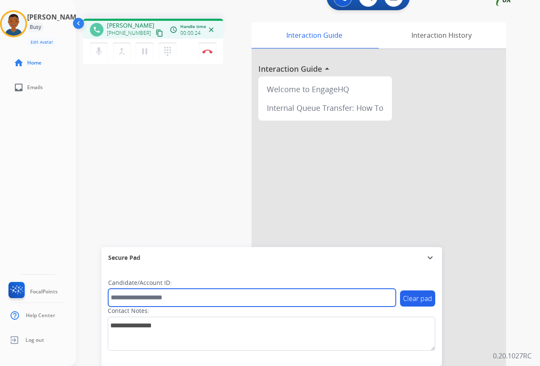
click at [128, 293] on input "text" at bounding box center [252, 298] width 288 height 18
paste input "*******"
type input "*******"
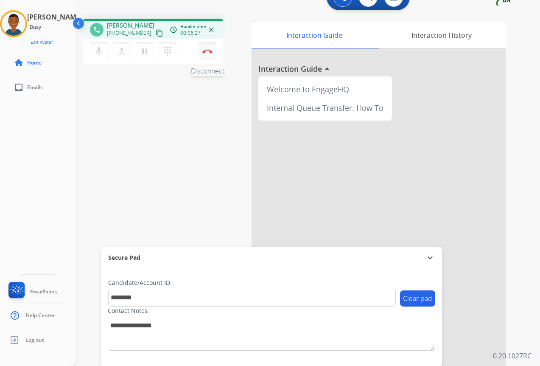
click at [207, 56] on button "Disconnect" at bounding box center [208, 51] width 18 height 18
click at [207, 54] on button "Disconnect" at bounding box center [208, 51] width 18 height 18
click at [205, 54] on button "Disconnect" at bounding box center [208, 51] width 18 height 18
click at [209, 52] on img at bounding box center [208, 51] width 10 height 4
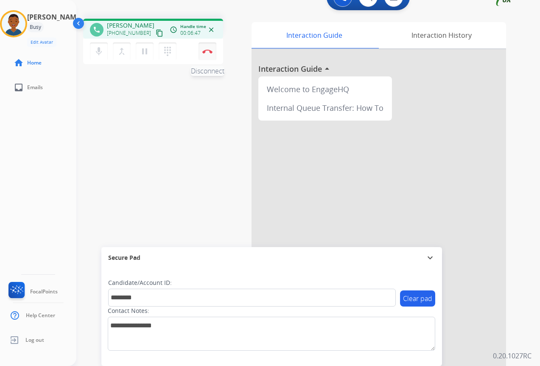
click at [209, 52] on img at bounding box center [208, 51] width 10 height 4
click at [208, 52] on img at bounding box center [208, 51] width 10 height 4
click at [208, 53] on img at bounding box center [208, 51] width 10 height 4
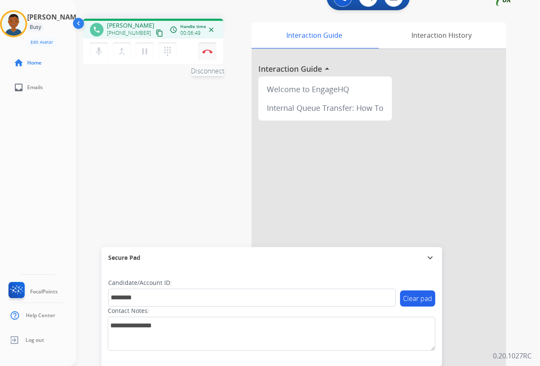
click at [208, 53] on img at bounding box center [208, 51] width 10 height 4
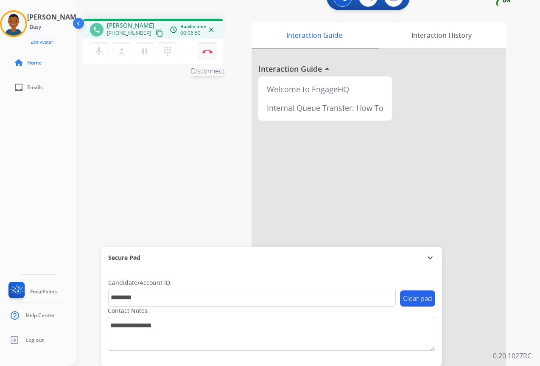
click at [208, 53] on img at bounding box center [208, 51] width 10 height 4
click at [206, 53] on img at bounding box center [208, 51] width 10 height 4
click at [207, 53] on img at bounding box center [208, 51] width 10 height 4
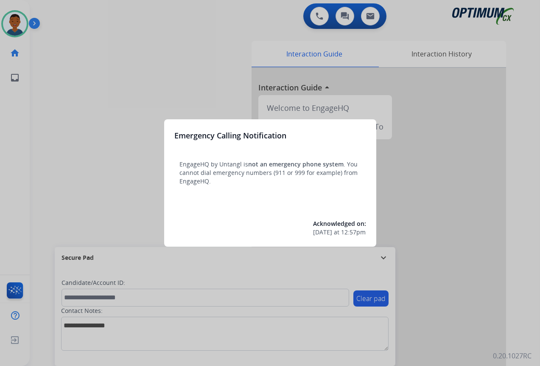
click at [457, 273] on div at bounding box center [270, 183] width 540 height 366
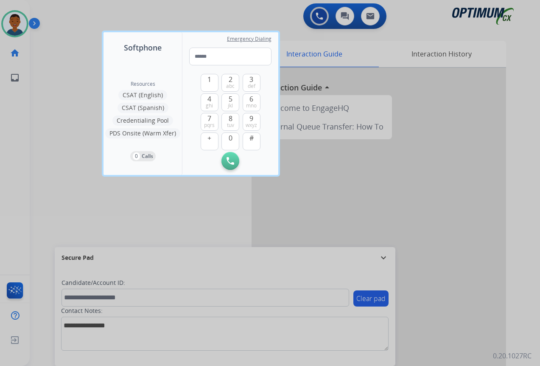
click at [457, 273] on div at bounding box center [270, 183] width 540 height 366
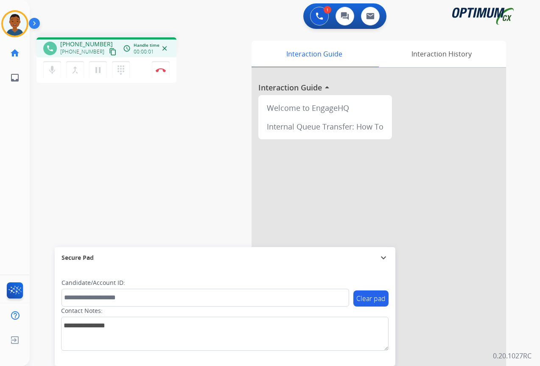
click at [109, 52] on mat-icon "content_copy" at bounding box center [113, 52] width 8 height 8
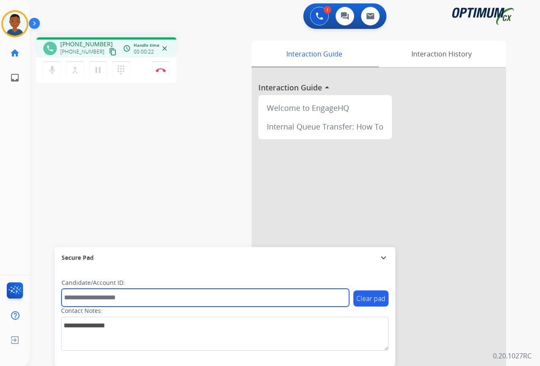
click at [96, 298] on input "text" at bounding box center [206, 298] width 288 height 18
paste input "*******"
type input "*******"
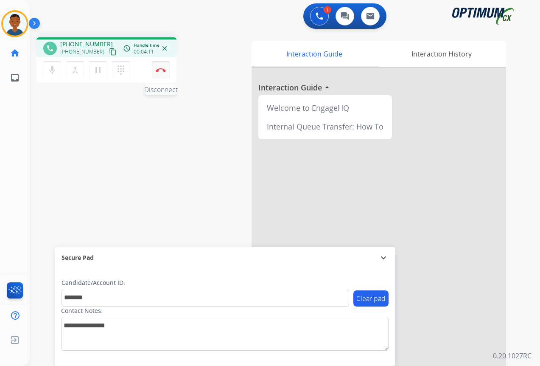
click at [161, 73] on button "Disconnect" at bounding box center [161, 70] width 18 height 18
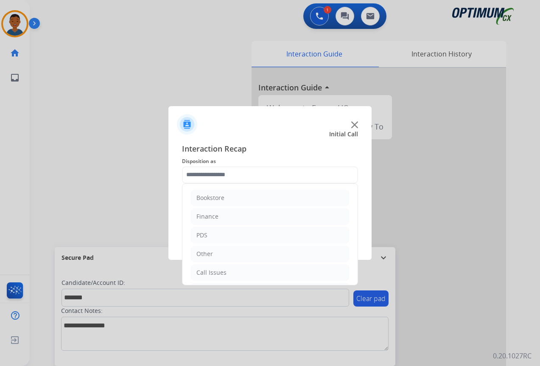
click at [201, 172] on input "text" at bounding box center [270, 174] width 176 height 17
click at [204, 235] on div "PDS" at bounding box center [202, 235] width 11 height 8
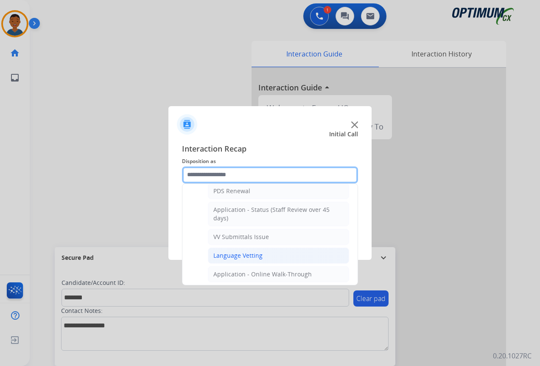
scroll to position [42, 0]
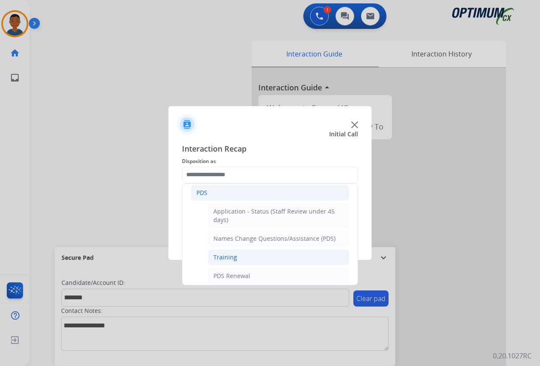
click at [226, 255] on div "Training" at bounding box center [226, 257] width 24 height 8
type input "********"
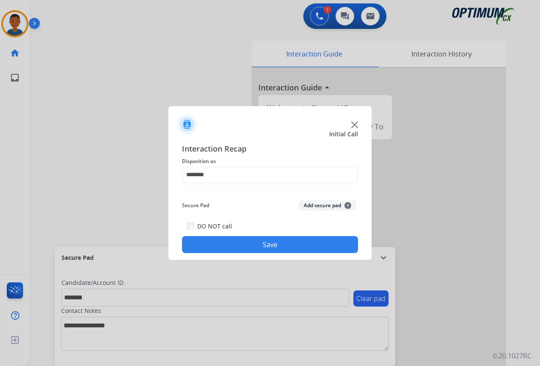
click at [312, 204] on button "Add secure pad +" at bounding box center [328, 205] width 58 height 10
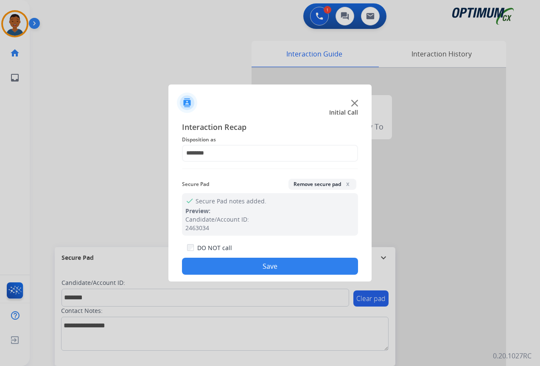
click at [281, 262] on button "Save" at bounding box center [270, 266] width 176 height 17
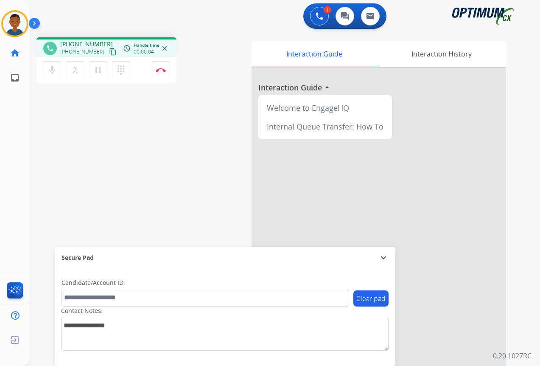
click at [109, 53] on mat-icon "content_copy" at bounding box center [113, 52] width 8 height 8
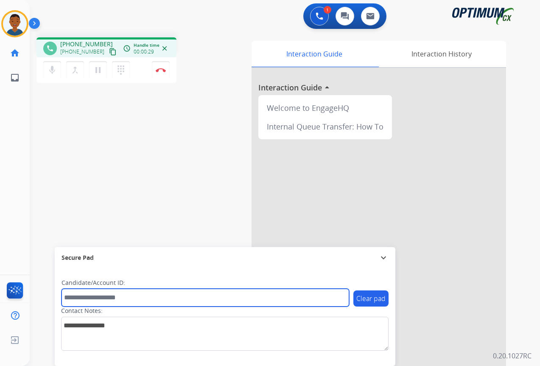
click at [84, 300] on input "text" at bounding box center [206, 298] width 288 height 18
paste input "*******"
type input "*******"
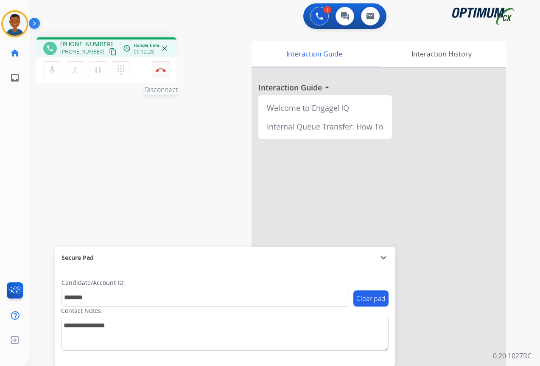
click at [160, 73] on button "Disconnect" at bounding box center [161, 70] width 18 height 18
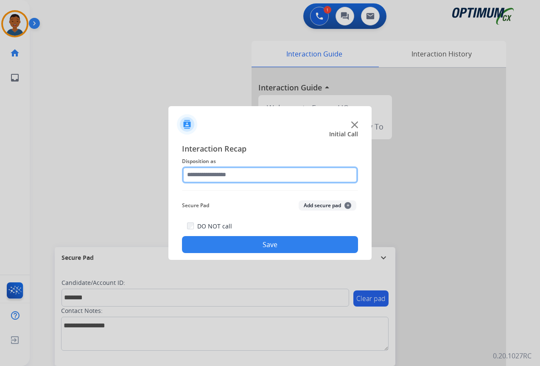
click at [207, 175] on input "text" at bounding box center [270, 174] width 176 height 17
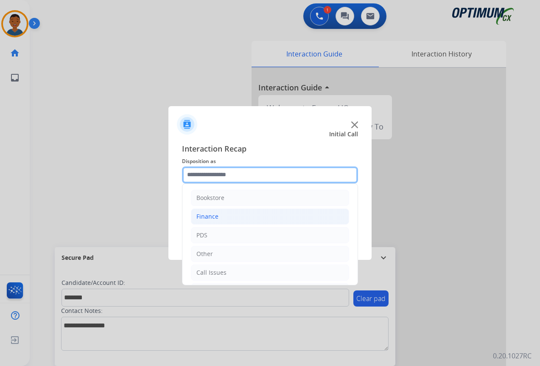
scroll to position [58, 0]
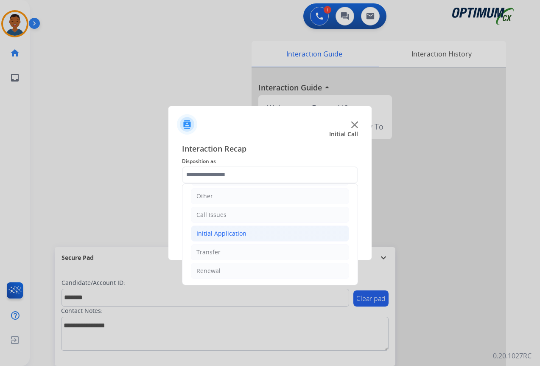
click at [206, 235] on div "Initial Application" at bounding box center [222, 233] width 50 height 8
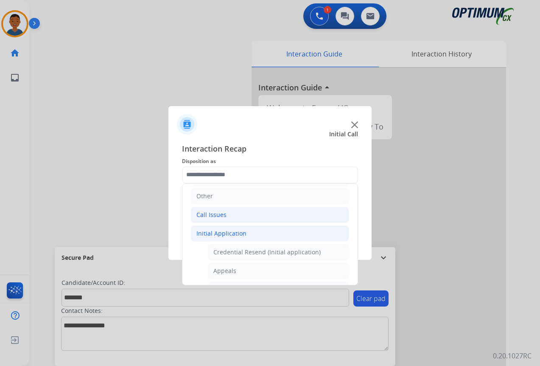
click at [200, 212] on div "Call Issues" at bounding box center [212, 215] width 30 height 8
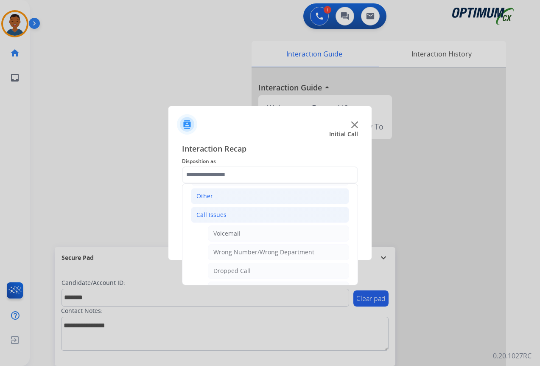
click at [199, 198] on div "Other" at bounding box center [205, 196] width 17 height 8
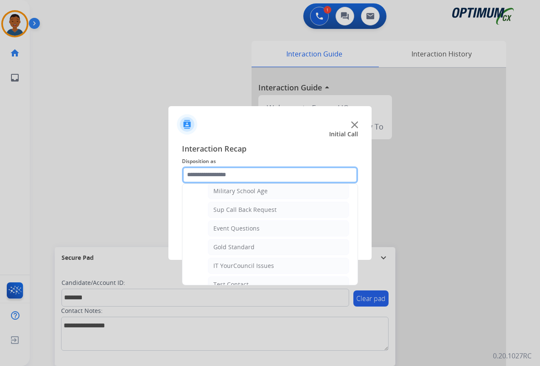
scroll to position [143, 0]
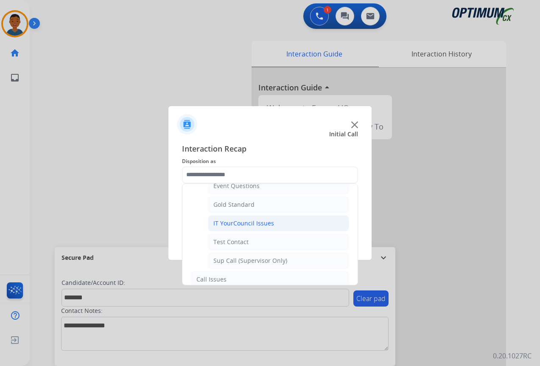
click at [226, 224] on div "IT YourCouncil Issues" at bounding box center [244, 223] width 61 height 8
type input "**********"
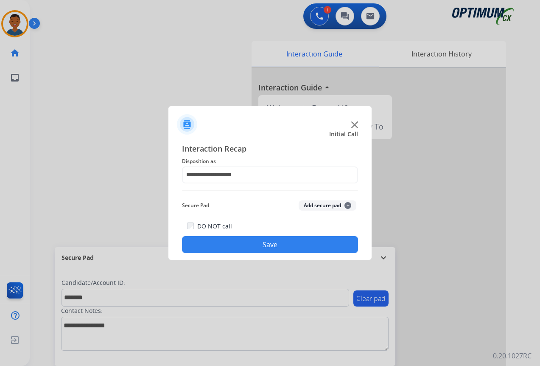
click at [322, 205] on button "Add secure pad +" at bounding box center [328, 205] width 58 height 10
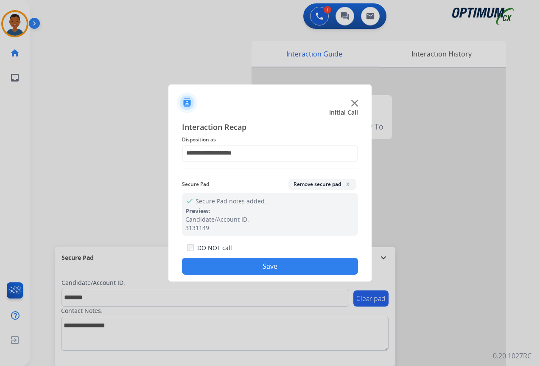
click at [288, 262] on button "Save" at bounding box center [270, 266] width 176 height 17
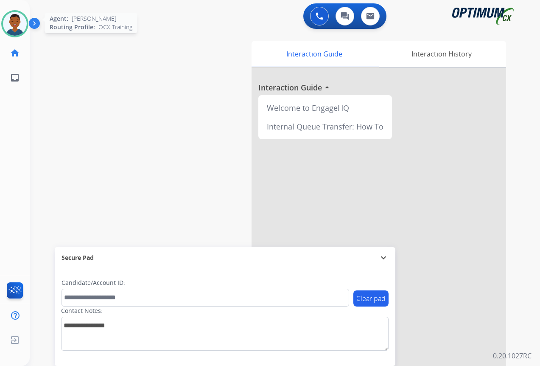
drag, startPoint x: 14, startPoint y: 27, endPoint x: 28, endPoint y: 35, distance: 15.6
click at [14, 27] on img at bounding box center [15, 24] width 24 height 24
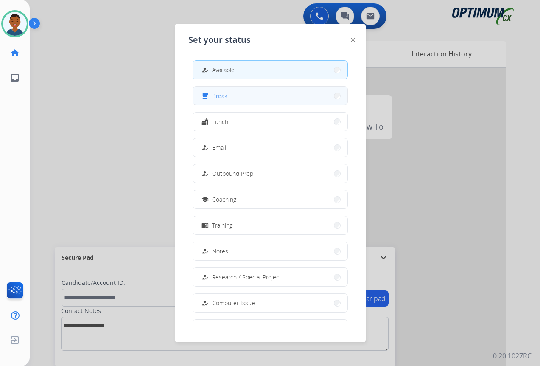
click at [237, 97] on button "free_breakfast Break" at bounding box center [270, 96] width 155 height 18
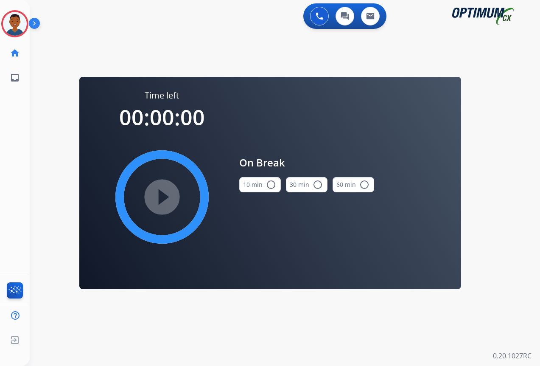
click at [264, 183] on button "10 min radio_button_unchecked" at bounding box center [260, 184] width 42 height 15
click at [163, 192] on mat-icon "play_circle_filled" at bounding box center [162, 197] width 10 height 10
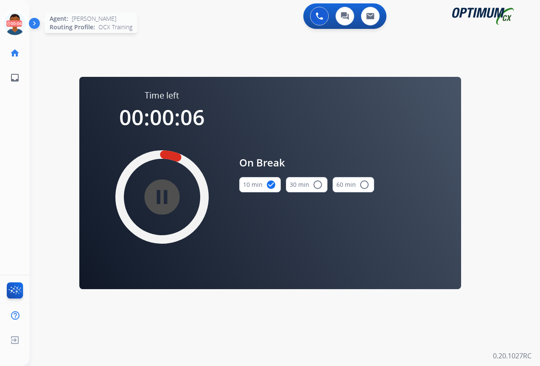
click at [16, 24] on icon at bounding box center [15, 24] width 28 height 28
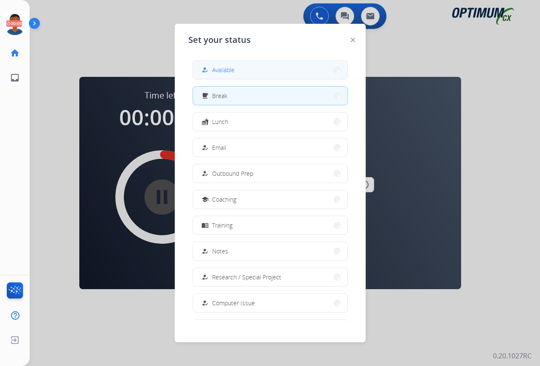
click at [220, 70] on span "Available" at bounding box center [223, 69] width 23 height 9
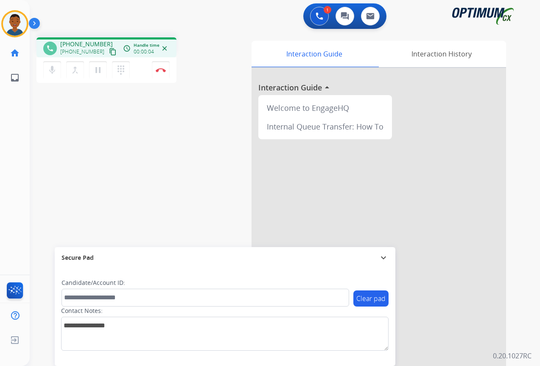
click at [109, 51] on mat-icon "content_copy" at bounding box center [113, 52] width 8 height 8
click at [161, 71] on img at bounding box center [161, 70] width 10 height 4
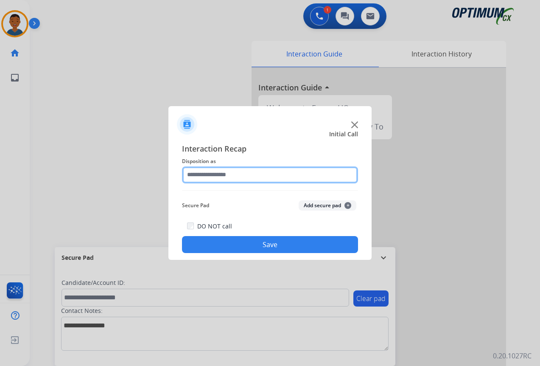
click at [206, 174] on input "text" at bounding box center [270, 174] width 176 height 17
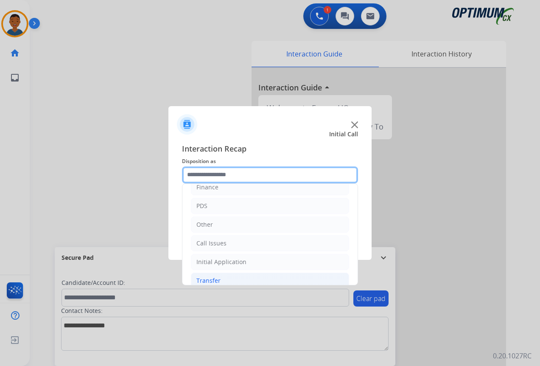
scroll to position [58, 0]
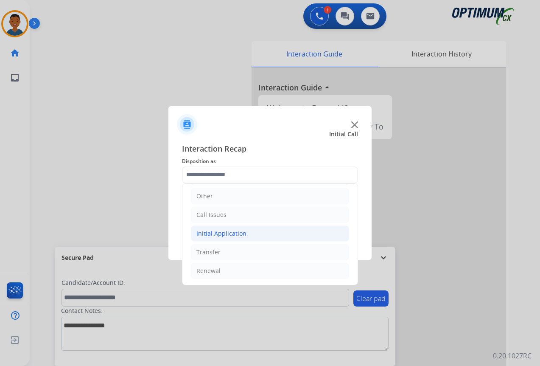
click at [214, 230] on div "Initial Application" at bounding box center [222, 233] width 50 height 8
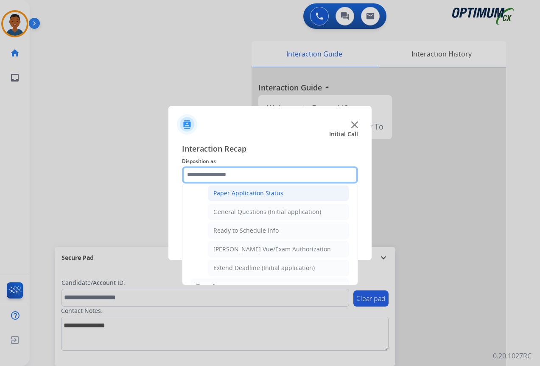
scroll to position [430, 0]
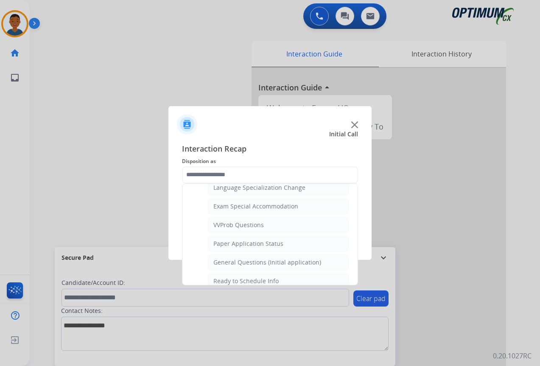
click at [226, 261] on div "General Questions (Initial application)" at bounding box center [268, 262] width 108 height 8
type input "**********"
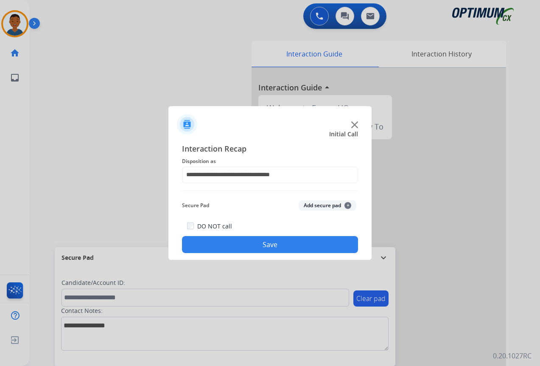
click at [315, 208] on button "Add secure pad +" at bounding box center [328, 205] width 58 height 10
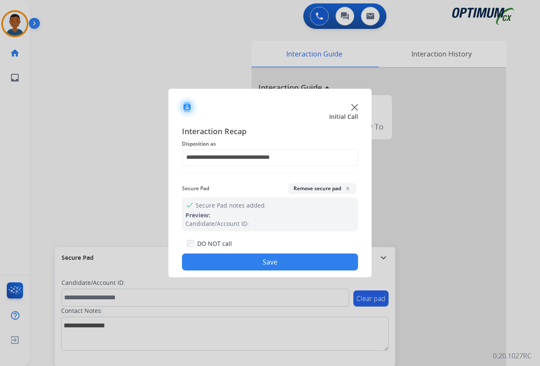
click at [302, 261] on button "Save" at bounding box center [270, 261] width 176 height 17
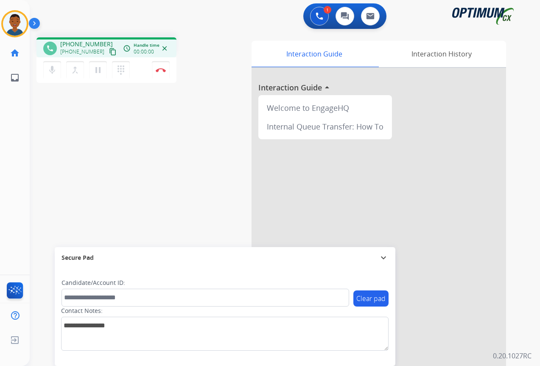
click at [109, 53] on mat-icon "content_copy" at bounding box center [113, 52] width 8 height 8
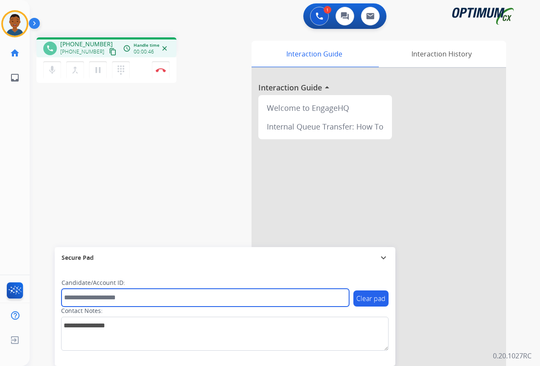
click at [84, 294] on input "text" at bounding box center [206, 298] width 288 height 18
paste input "*******"
type input "*******"
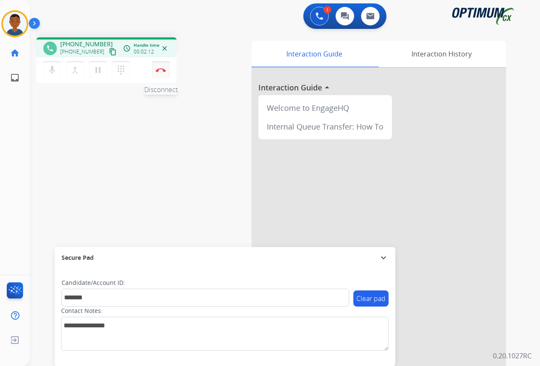
click at [160, 72] on img at bounding box center [161, 70] width 10 height 4
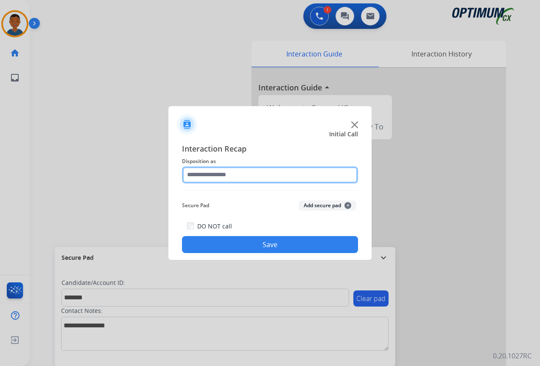
click at [200, 172] on input "text" at bounding box center [270, 174] width 176 height 17
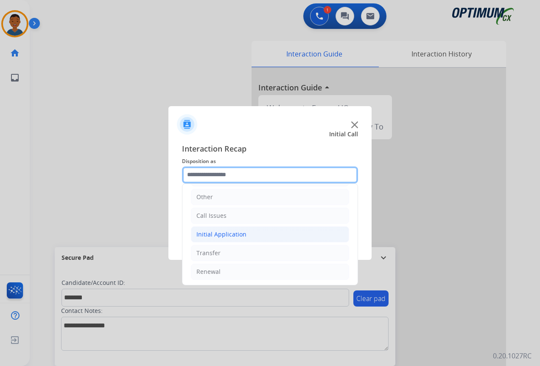
scroll to position [58, 0]
click at [209, 233] on div "Initial Application" at bounding box center [222, 233] width 50 height 8
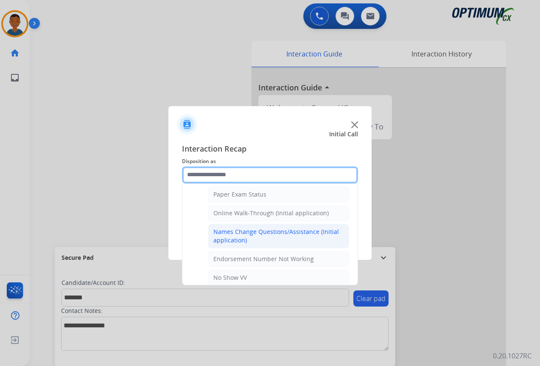
scroll to position [185, 0]
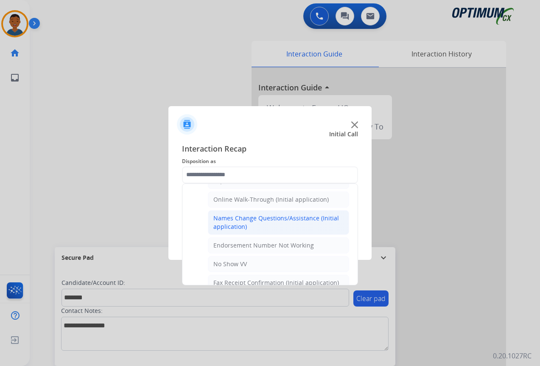
click at [238, 220] on div "Names Change Questions/Assistance (Initial application)" at bounding box center [279, 222] width 130 height 17
type input "**********"
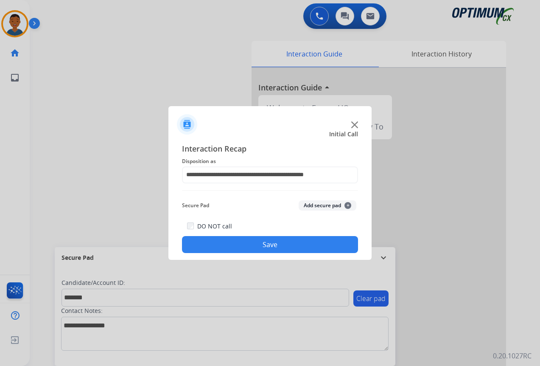
click at [309, 204] on button "Add secure pad +" at bounding box center [328, 205] width 58 height 10
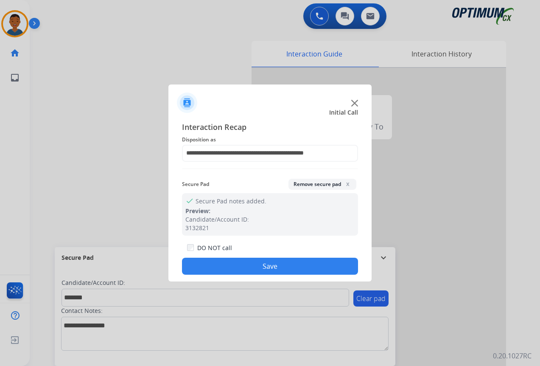
click at [276, 264] on button "Save" at bounding box center [270, 266] width 176 height 17
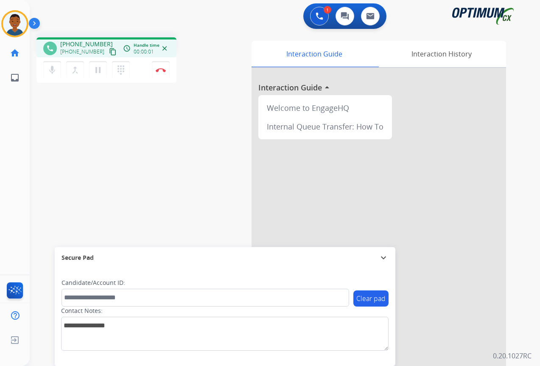
click at [109, 53] on mat-icon "content_copy" at bounding box center [113, 52] width 8 height 8
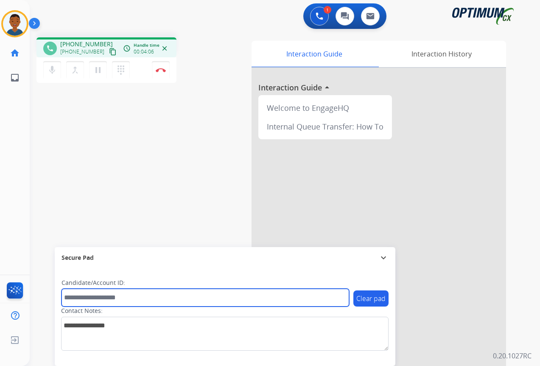
click at [98, 301] on input "text" at bounding box center [206, 298] width 288 height 18
paste input "*******"
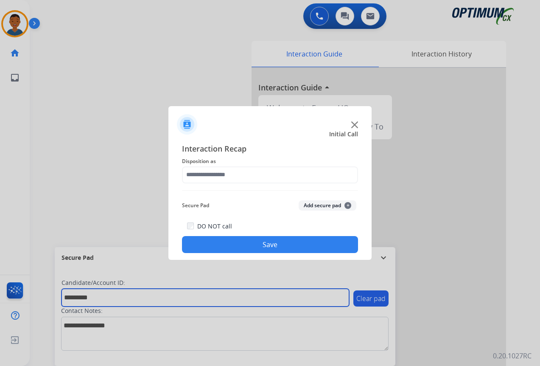
type input "*******"
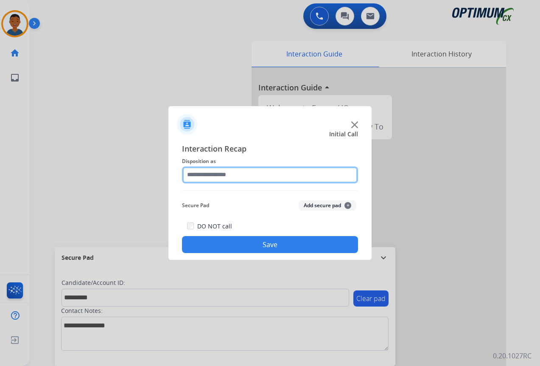
click at [201, 177] on input "text" at bounding box center [270, 174] width 176 height 17
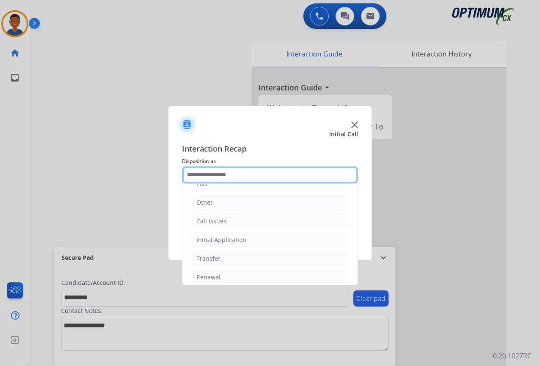
scroll to position [58, 0]
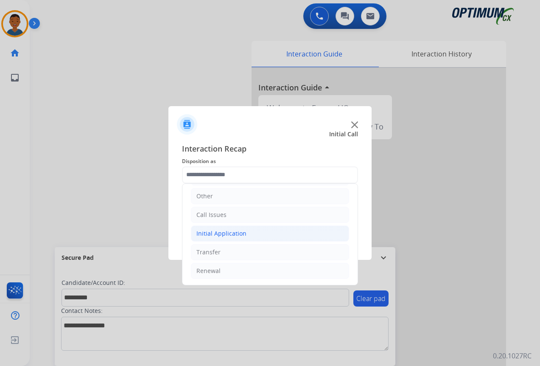
click at [208, 236] on div "Initial Application" at bounding box center [222, 233] width 50 height 8
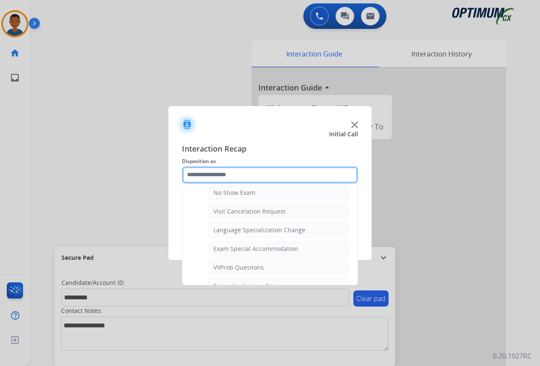
scroll to position [430, 0]
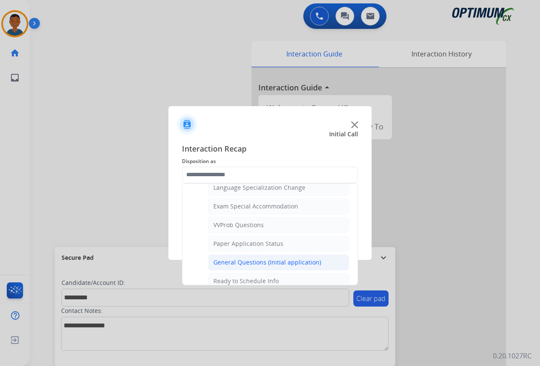
click at [235, 260] on div "General Questions (Initial application)" at bounding box center [268, 262] width 108 height 8
type input "**********"
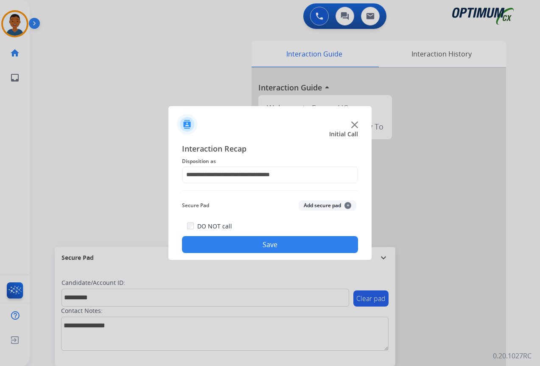
click at [321, 205] on button "Add secure pad +" at bounding box center [328, 205] width 58 height 10
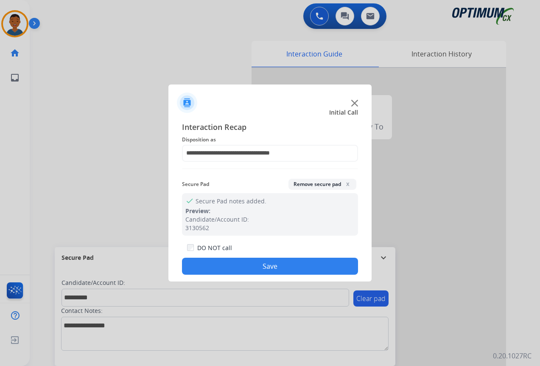
click at [287, 266] on button "Save" at bounding box center [270, 266] width 176 height 17
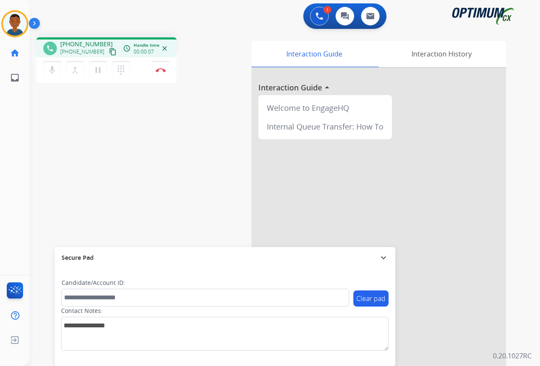
click at [109, 51] on mat-icon "content_copy" at bounding box center [113, 52] width 8 height 8
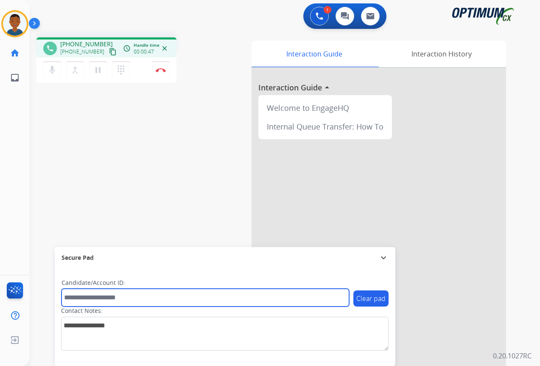
click at [80, 296] on input "text" at bounding box center [206, 298] width 288 height 18
paste input "*******"
type input "*******"
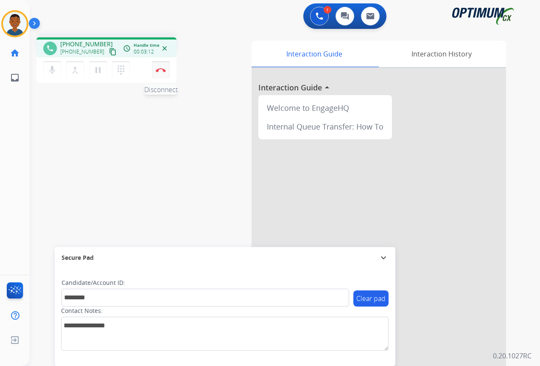
click at [159, 73] on button "Disconnect" at bounding box center [161, 70] width 18 height 18
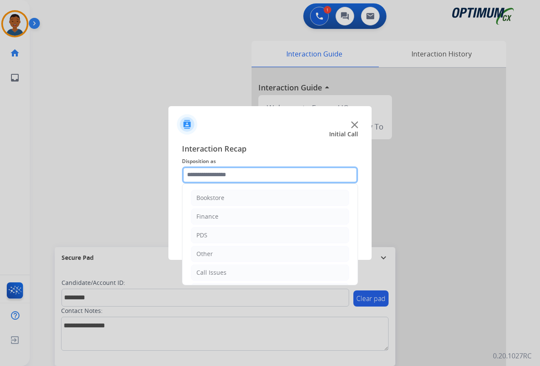
click at [194, 173] on input "text" at bounding box center [270, 174] width 176 height 17
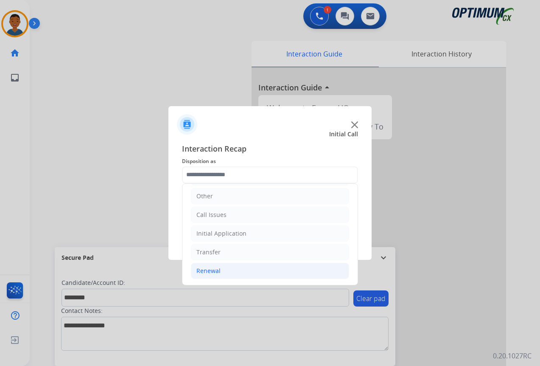
click at [201, 269] on div "Renewal" at bounding box center [209, 271] width 24 height 8
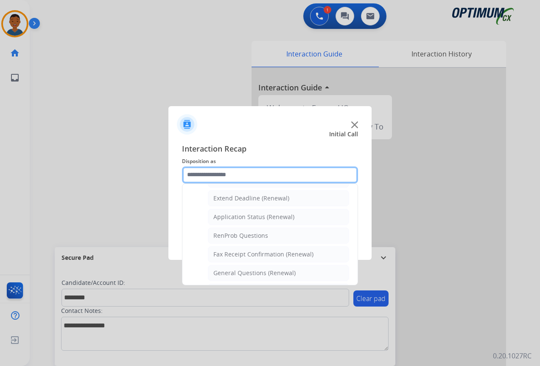
scroll to position [185, 0]
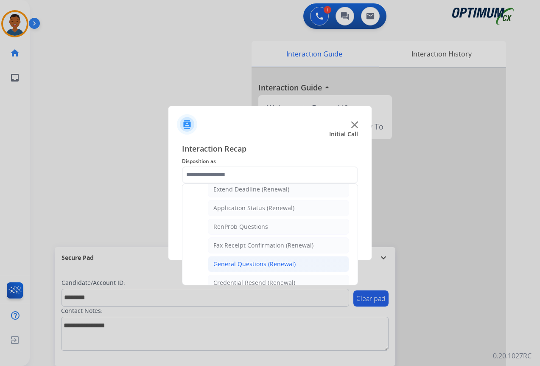
click at [220, 262] on div "General Questions (Renewal)" at bounding box center [255, 264] width 82 height 8
type input "**********"
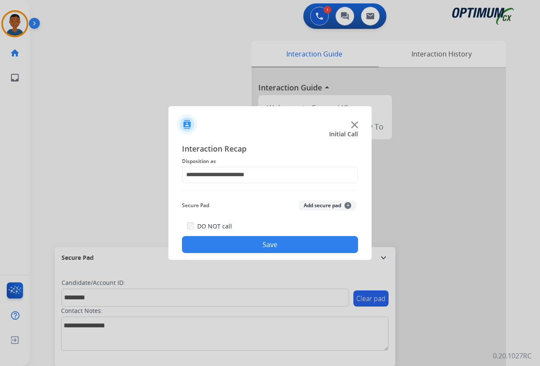
click at [312, 203] on button "Add secure pad +" at bounding box center [328, 205] width 58 height 10
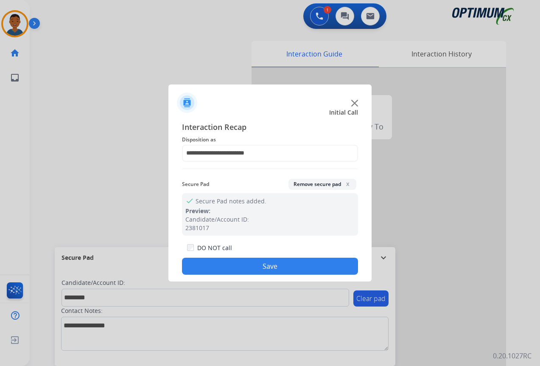
click at [285, 261] on button "Save" at bounding box center [270, 266] width 176 height 17
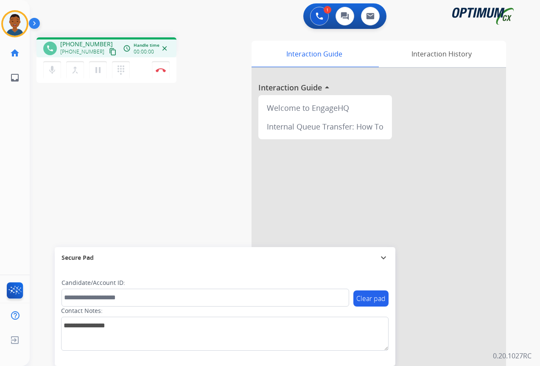
click at [109, 52] on mat-icon "content_copy" at bounding box center [113, 52] width 8 height 8
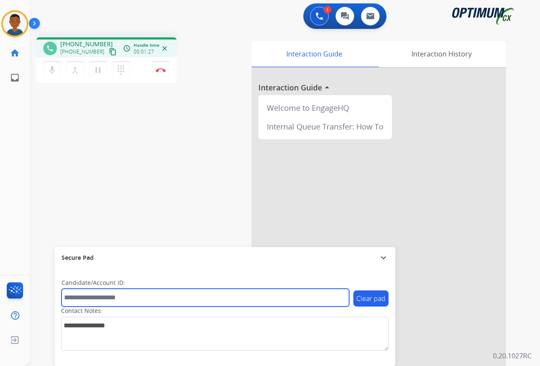
click at [76, 300] on input "text" at bounding box center [206, 298] width 288 height 18
paste input "*******"
type input "*******"
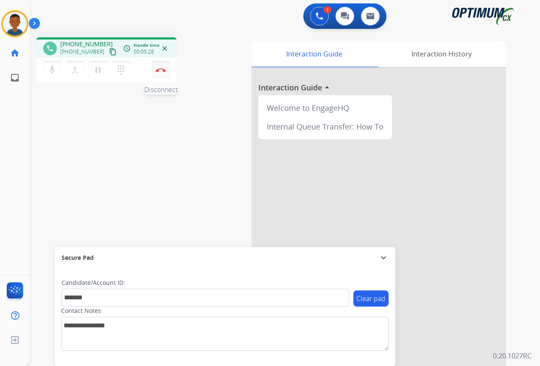
click at [162, 74] on button "Disconnect" at bounding box center [161, 70] width 18 height 18
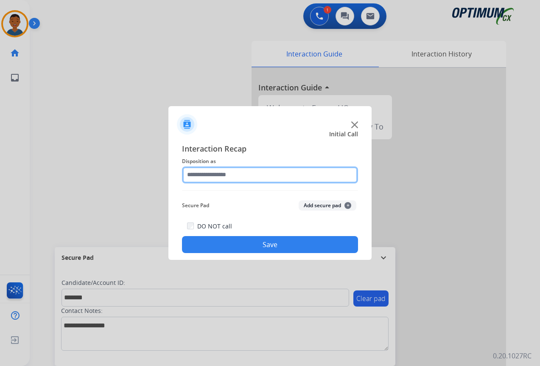
click at [197, 176] on input "text" at bounding box center [270, 174] width 176 height 17
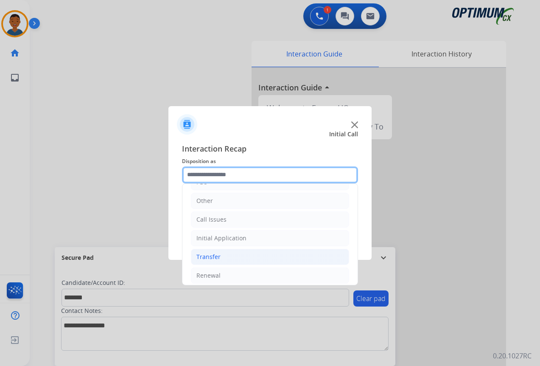
scroll to position [58, 0]
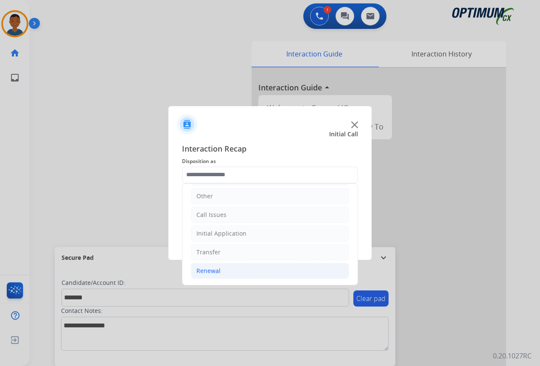
click at [205, 271] on div "Renewal" at bounding box center [209, 271] width 24 height 8
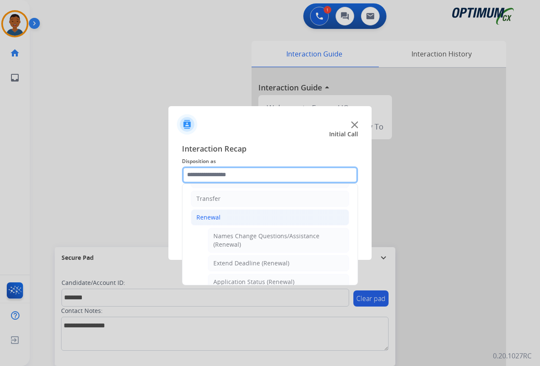
scroll to position [143, 0]
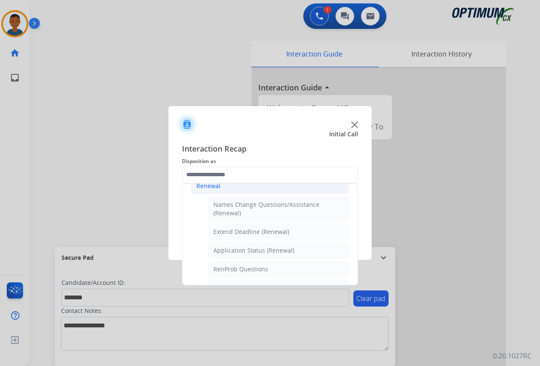
click at [223, 252] on div "Application Status (Renewal)" at bounding box center [254, 250] width 81 height 8
type input "**********"
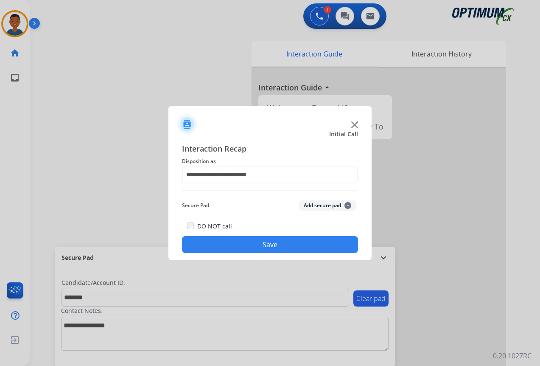
click at [306, 206] on button "Add secure pad +" at bounding box center [328, 205] width 58 height 10
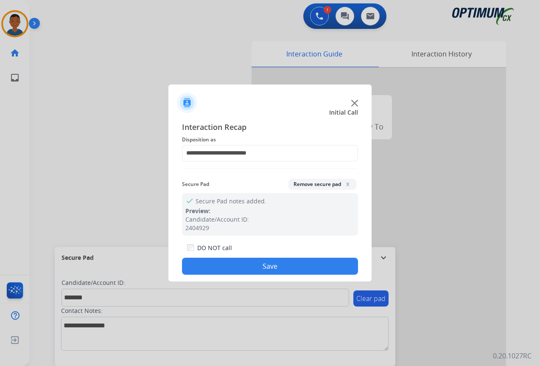
click at [292, 262] on button "Save" at bounding box center [270, 266] width 176 height 17
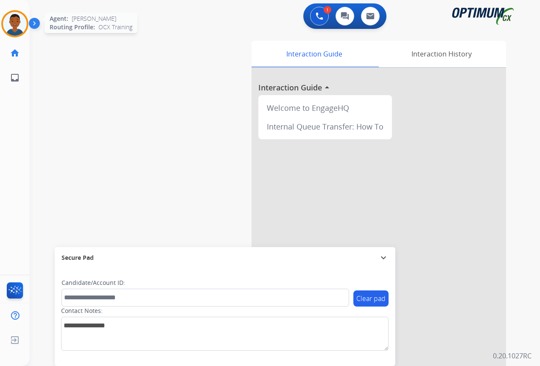
click at [13, 27] on img at bounding box center [15, 24] width 24 height 24
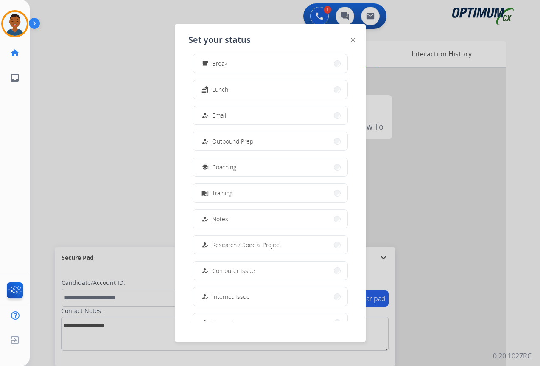
scroll to position [80, 0]
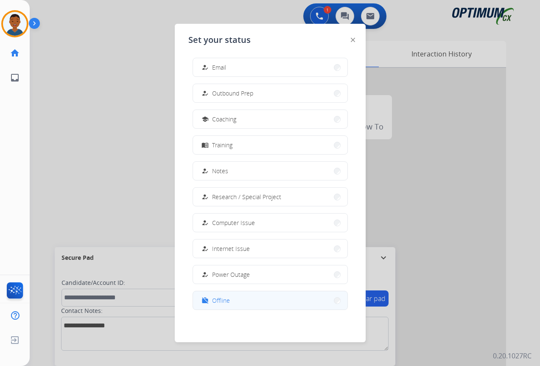
click at [219, 298] on span "Offline" at bounding box center [221, 300] width 18 height 9
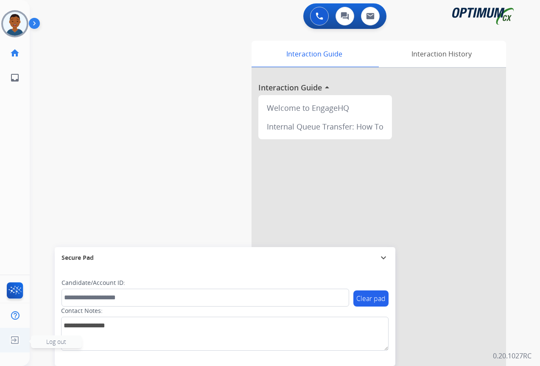
click at [51, 341] on span "Log out" at bounding box center [56, 342] width 20 height 8
